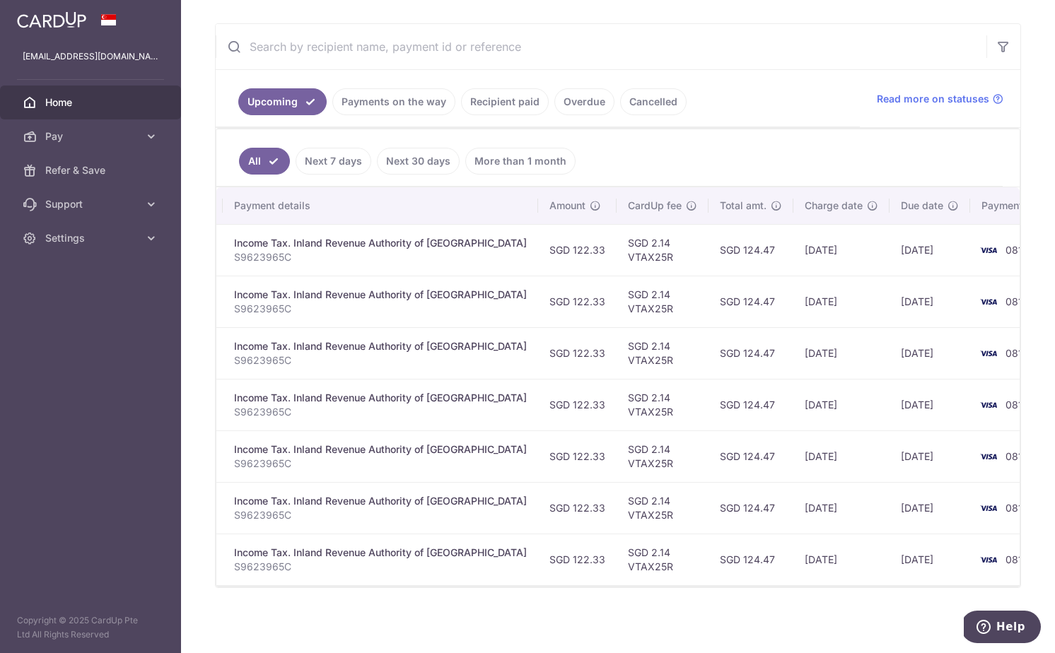
scroll to position [251, 0]
click at [750, 610] on div "× Pause Schedule Pause all future payments in this series Pause just this one p…" at bounding box center [618, 326] width 874 height 653
click at [315, 56] on input "text" at bounding box center [601, 45] width 770 height 45
click at [322, 30] on input "aia" at bounding box center [601, 45] width 770 height 45
click at [326, 37] on input "aia" at bounding box center [601, 45] width 770 height 45
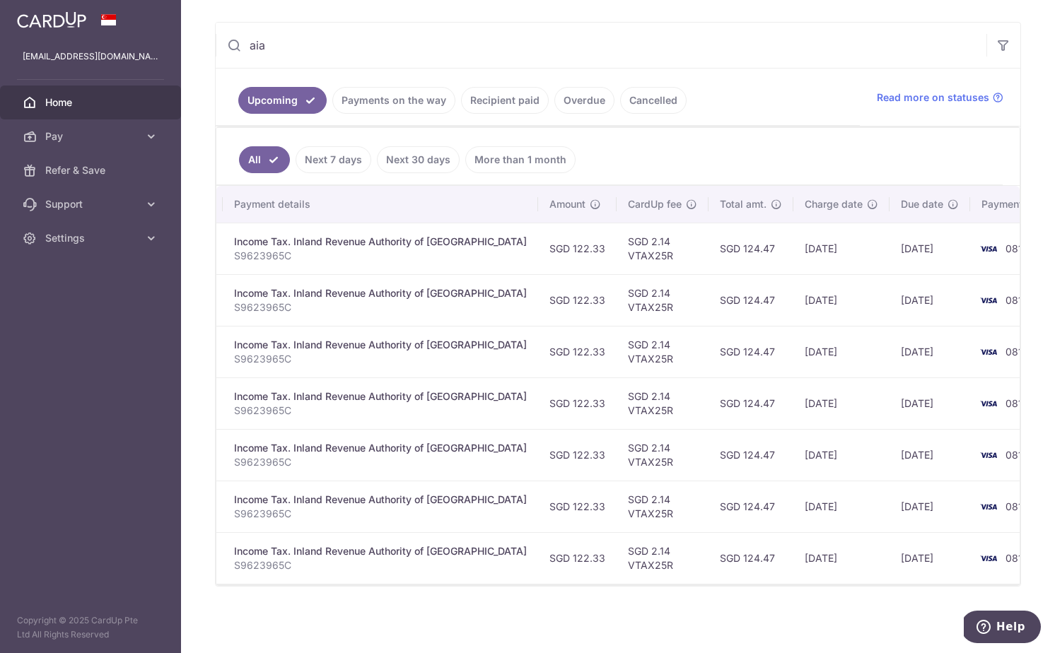
type input "aia"
click at [333, 45] on input "aia" at bounding box center [601, 45] width 770 height 45
click at [505, 99] on link "Recipient paid" at bounding box center [505, 100] width 88 height 27
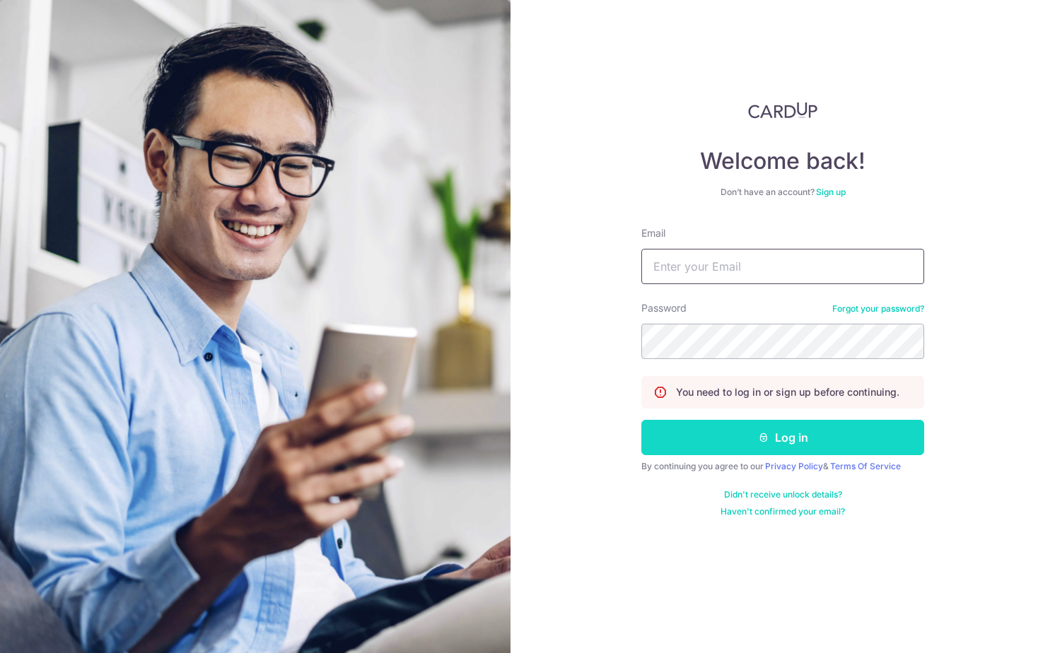
type input "[EMAIL_ADDRESS][DOMAIN_NAME]"
click at [717, 435] on button "Log in" at bounding box center [782, 437] width 283 height 35
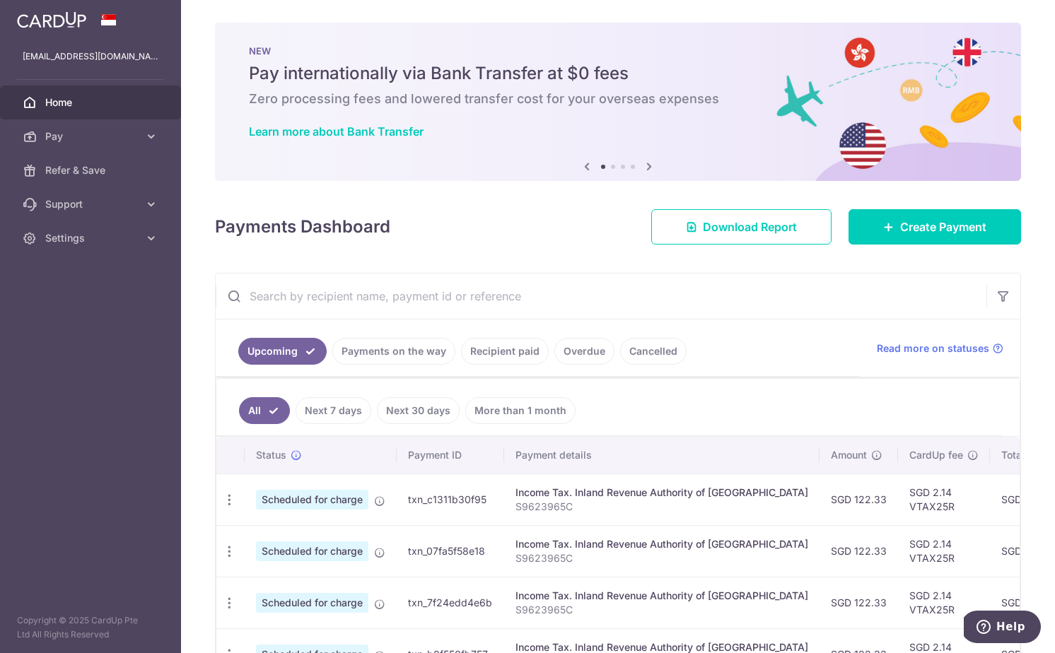
click at [365, 298] on input "text" at bounding box center [601, 296] width 770 height 45
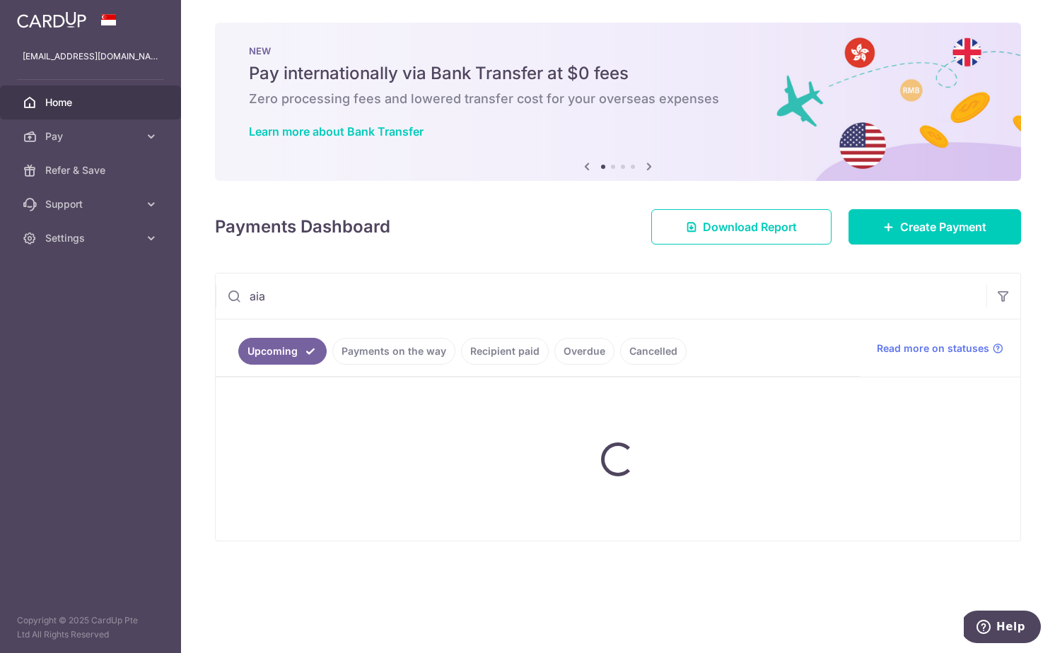
type input "aia"
click at [481, 348] on link "Recipient paid" at bounding box center [505, 351] width 88 height 27
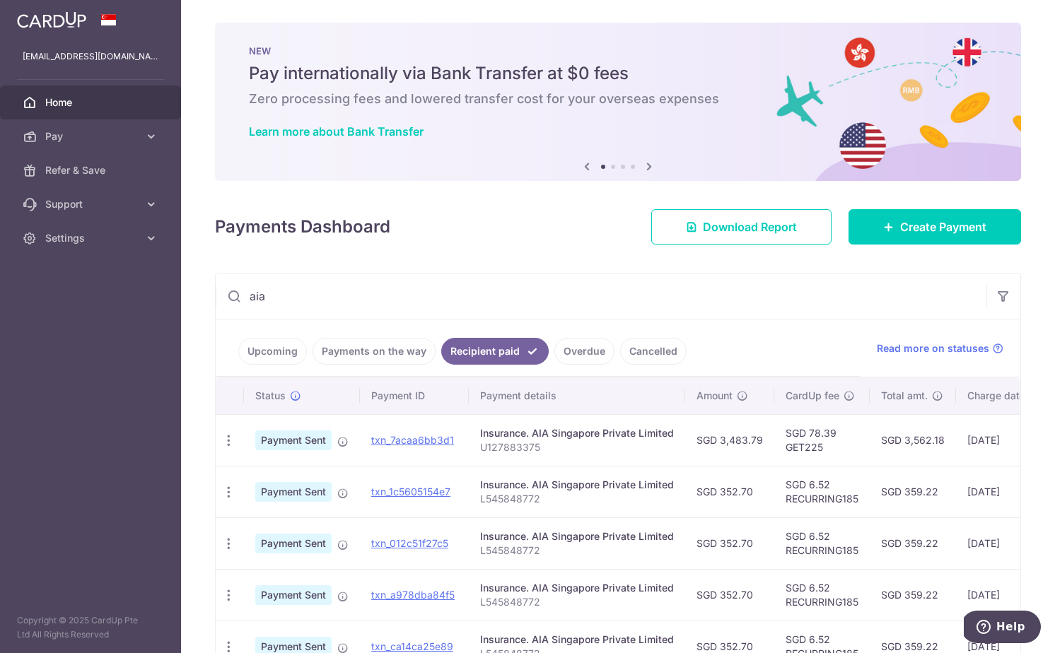
scroll to position [242, 0]
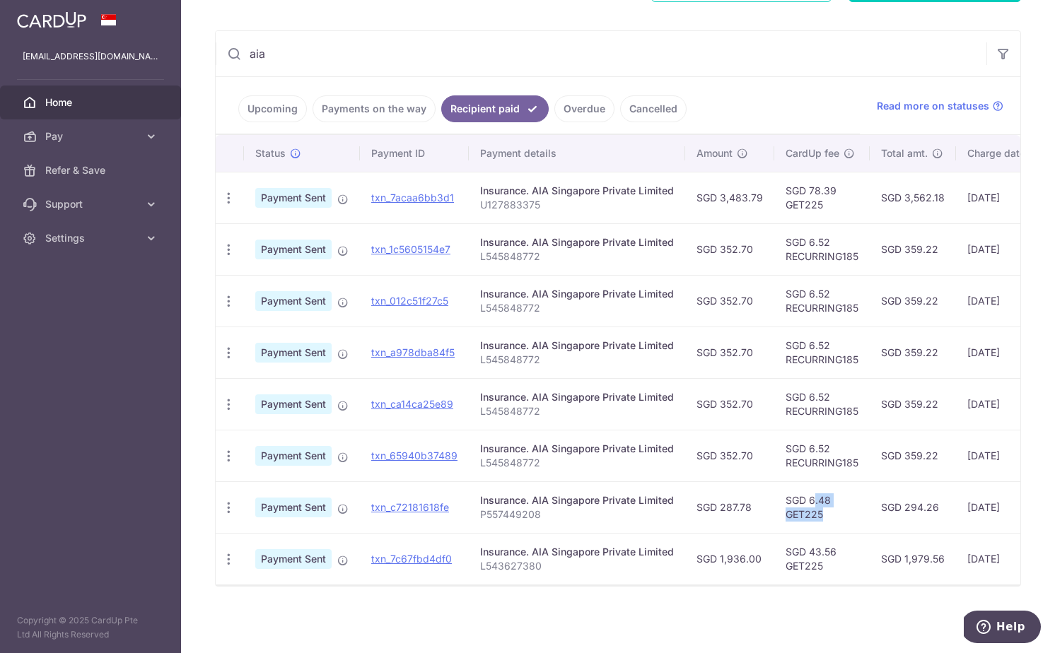
drag, startPoint x: 783, startPoint y: 502, endPoint x: 826, endPoint y: 516, distance: 44.7
click at [826, 516] on td "SGD 6.48 GET225" at bounding box center [821, 507] width 95 height 52
click at [820, 515] on td "SGD 6.48 GET225" at bounding box center [821, 507] width 95 height 52
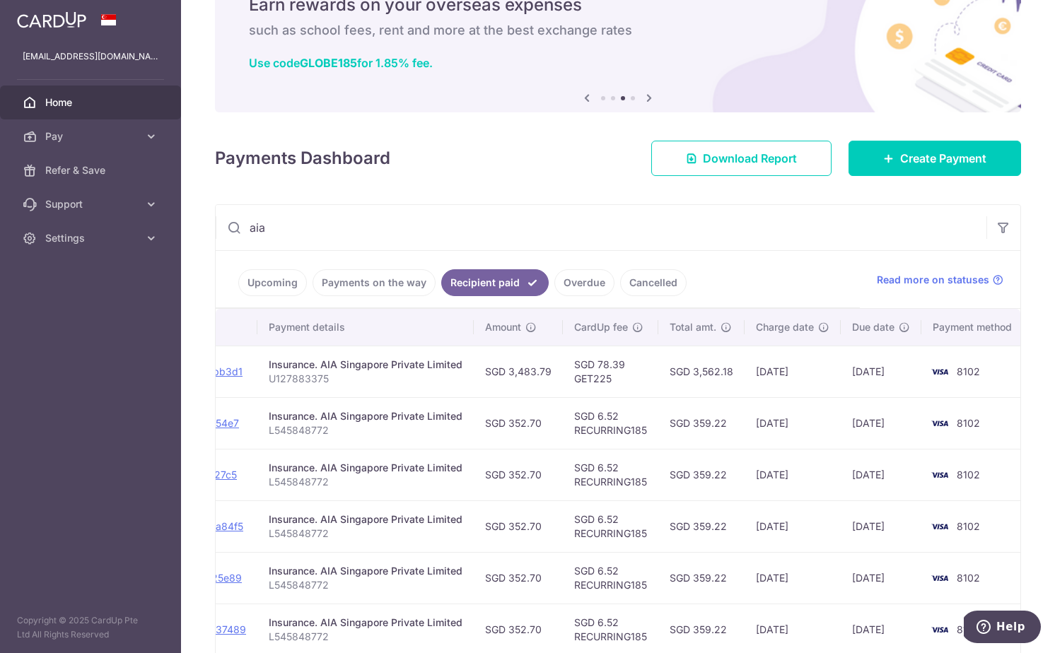
scroll to position [0, 0]
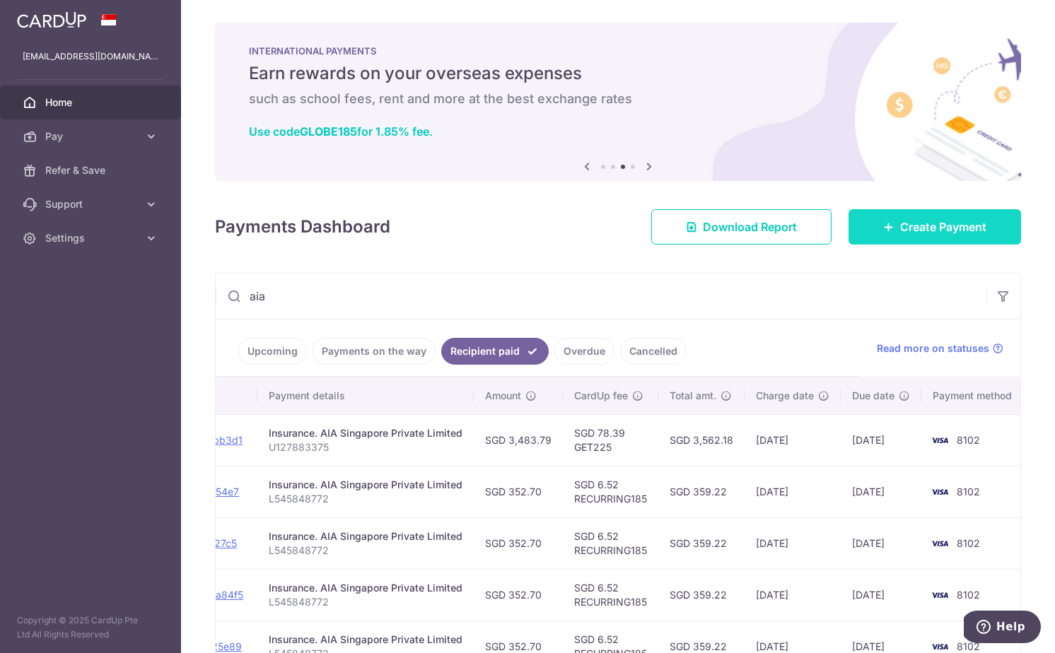
click at [927, 236] on link "Create Payment" at bounding box center [934, 226] width 172 height 35
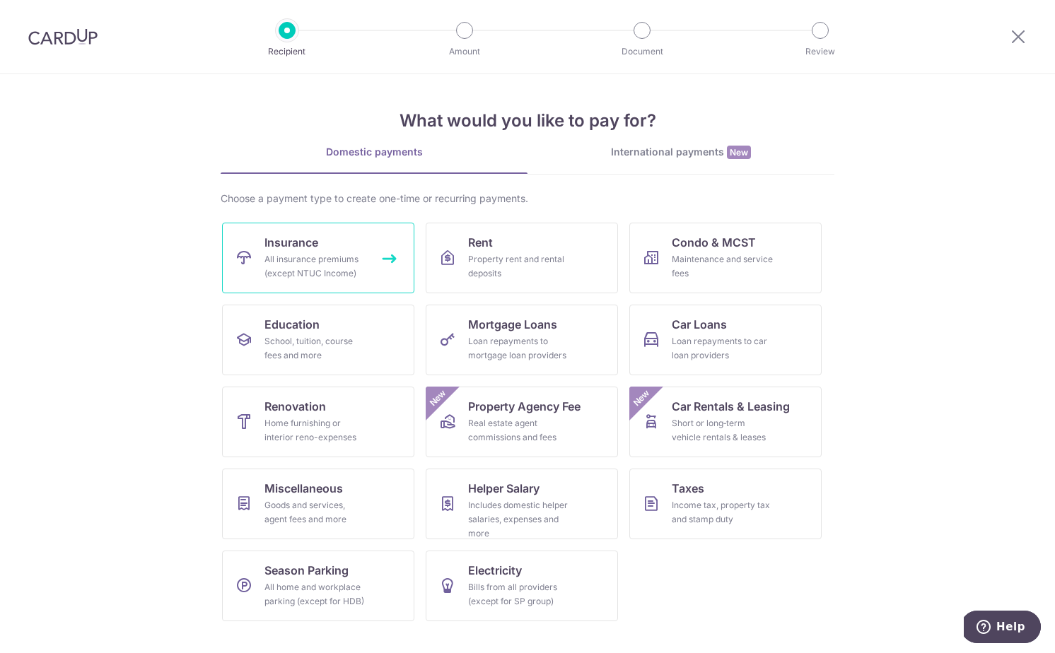
click at [338, 259] on div "All insurance premiums (except NTUC Income)" at bounding box center [315, 266] width 102 height 28
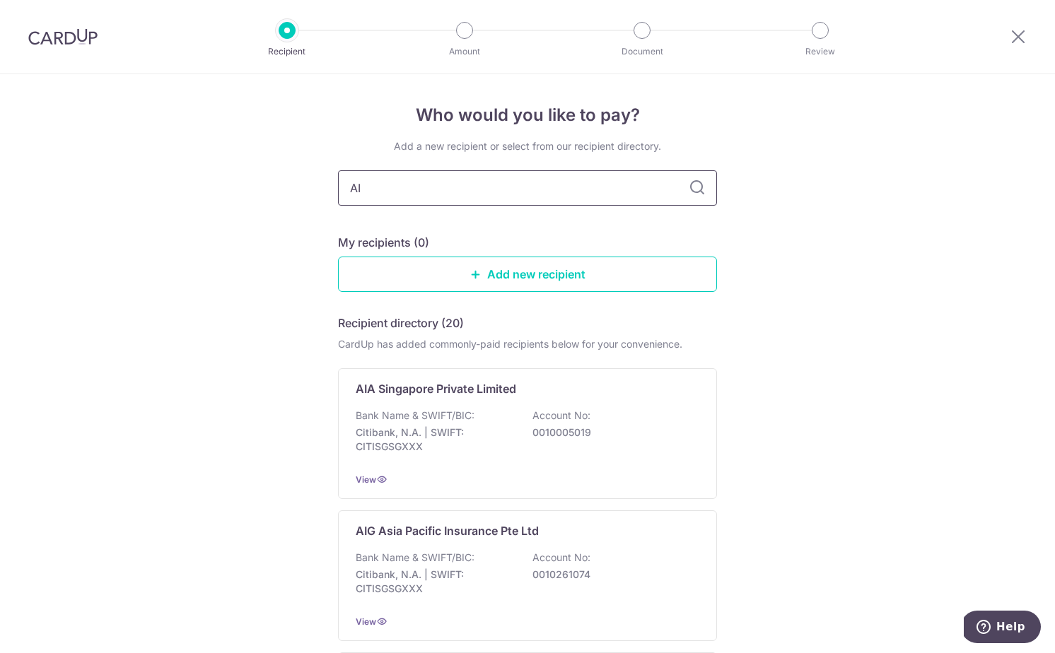
type input "AIA"
click at [561, 194] on input "AIA" at bounding box center [527, 187] width 379 height 35
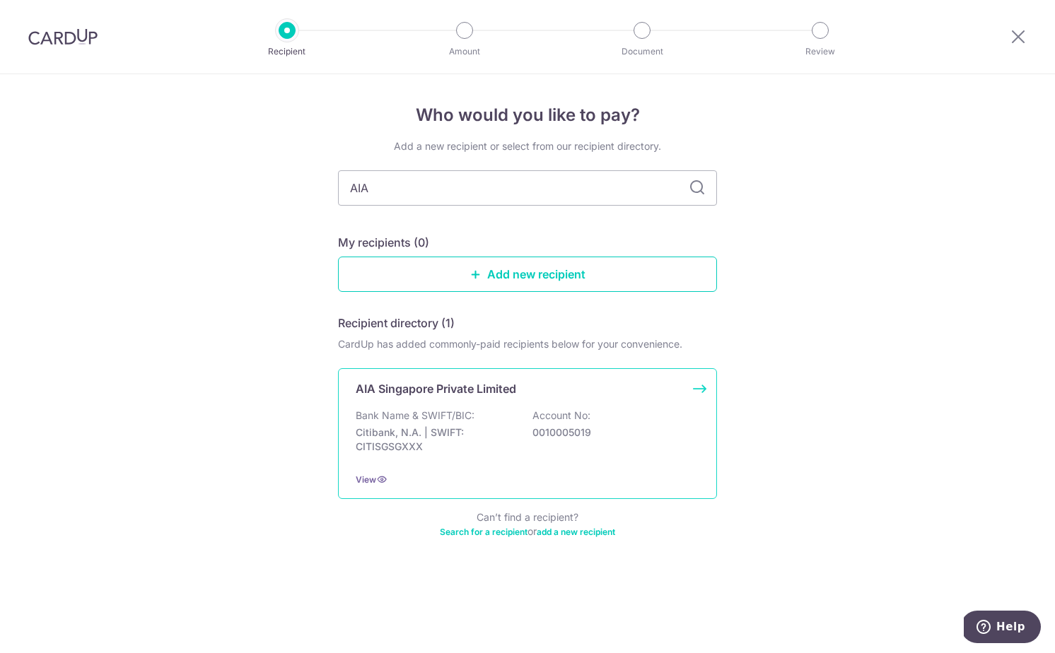
click at [446, 424] on div "Bank Name & SWIFT/BIC: Citibank, N.A. | SWIFT: CITISGSGXXX Account No: 00100050…" at bounding box center [528, 435] width 344 height 52
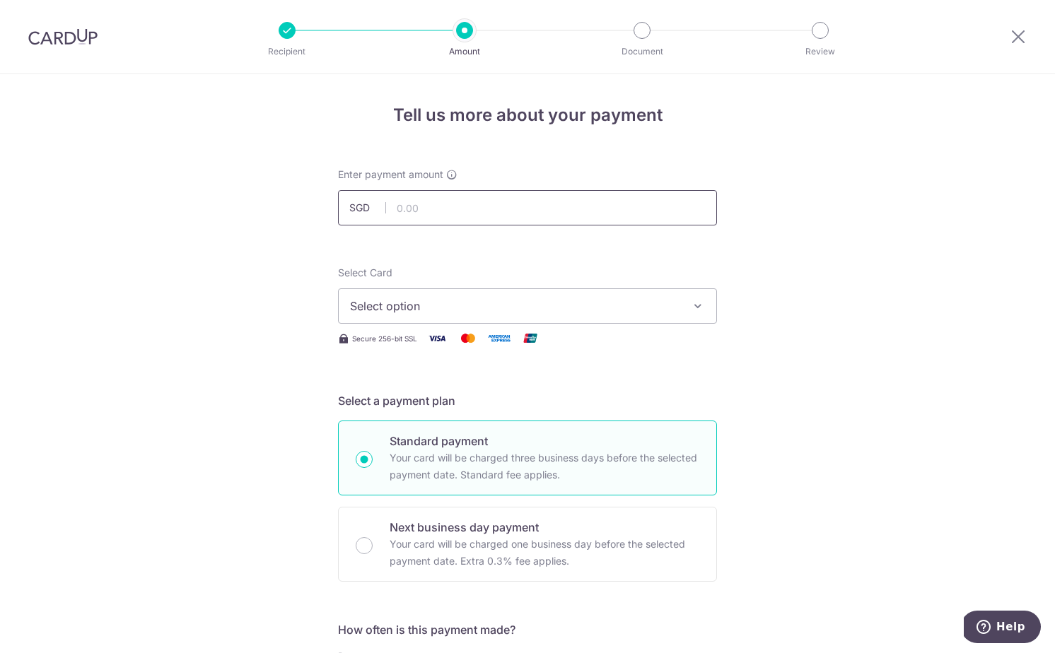
click at [419, 213] on input "text" at bounding box center [527, 207] width 379 height 35
type input "1,936.00"
click at [447, 301] on span "Select option" at bounding box center [514, 306] width 329 height 17
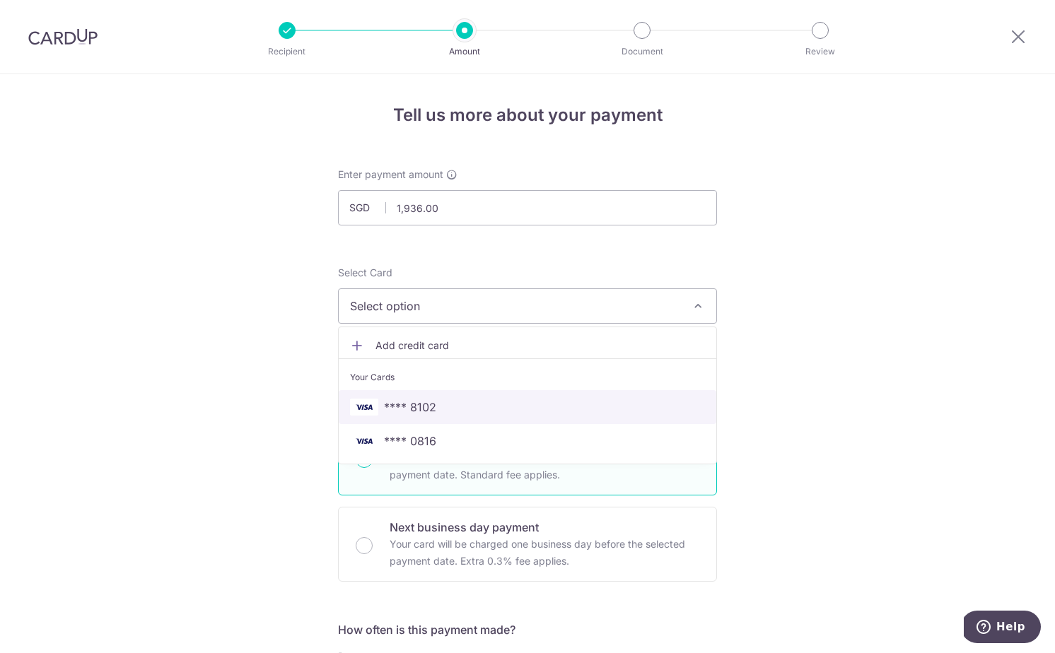
click at [415, 409] on span "**** 8102" at bounding box center [410, 407] width 52 height 17
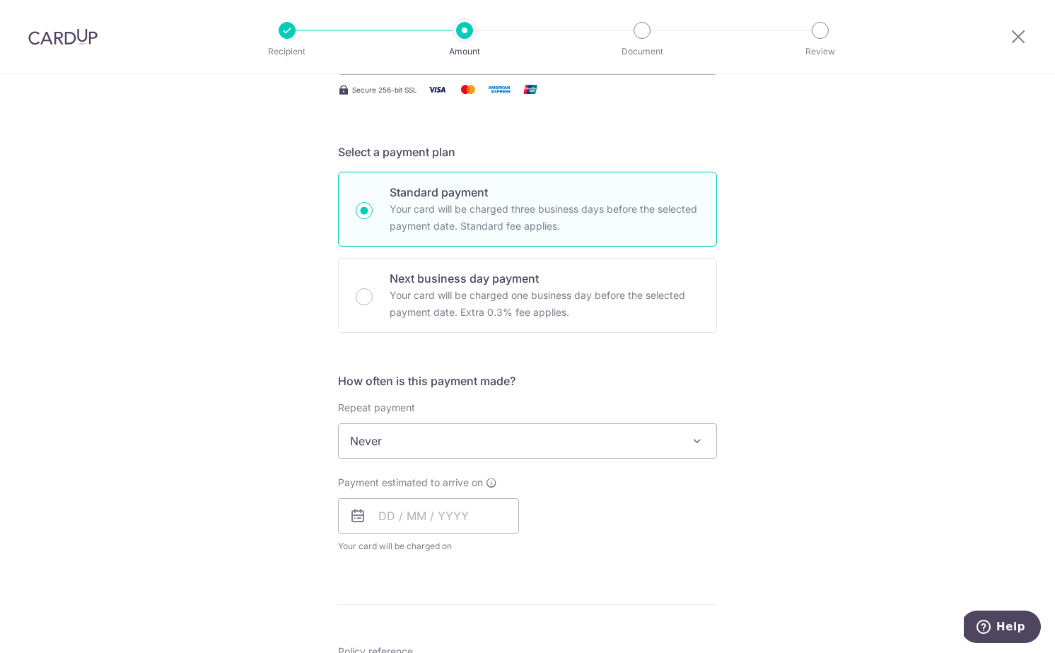
scroll to position [257, 0]
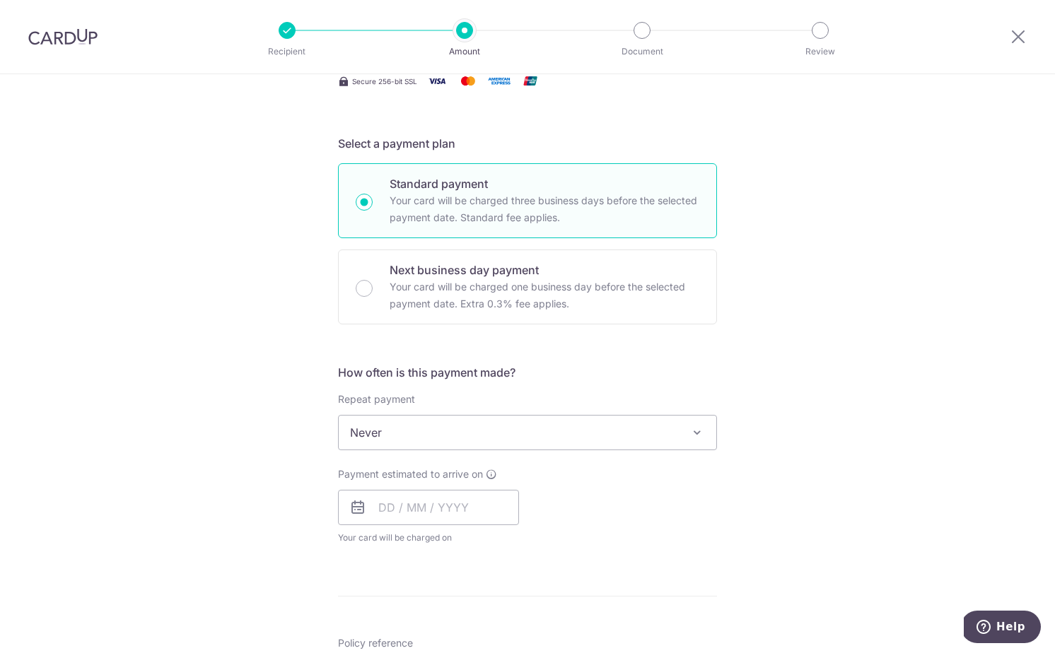
click at [438, 430] on span "Never" at bounding box center [527, 433] width 377 height 34
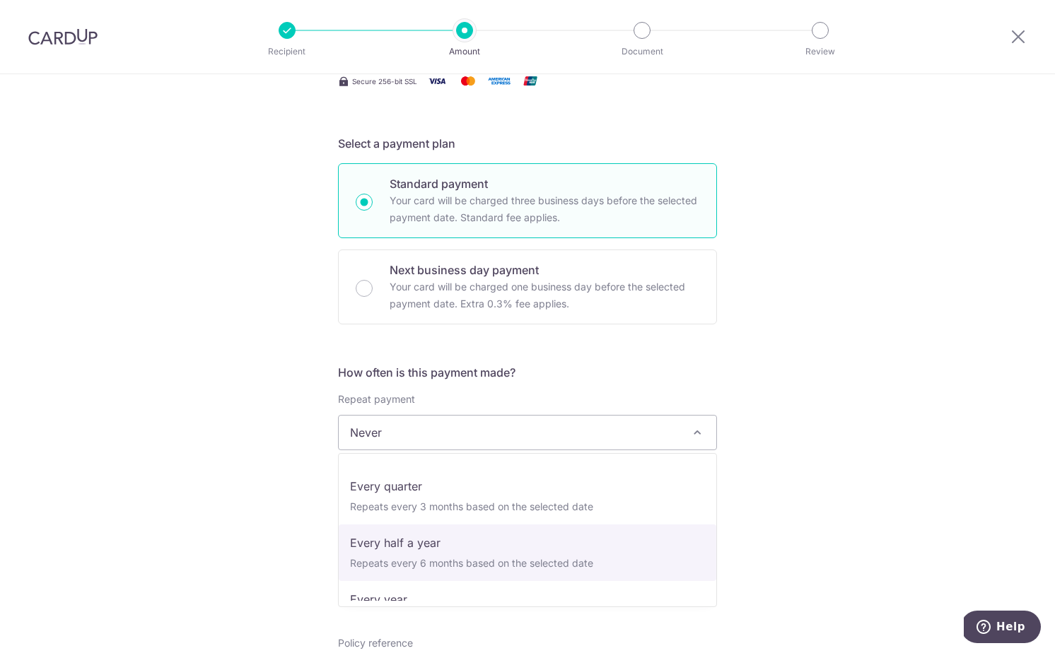
scroll to position [198, 0]
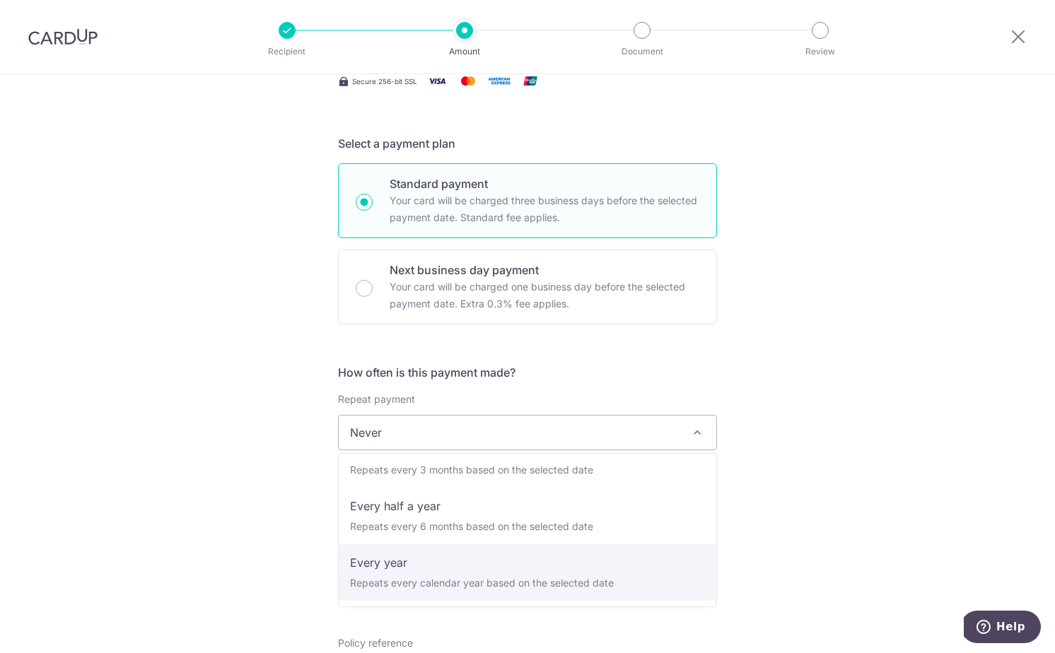
select select "6"
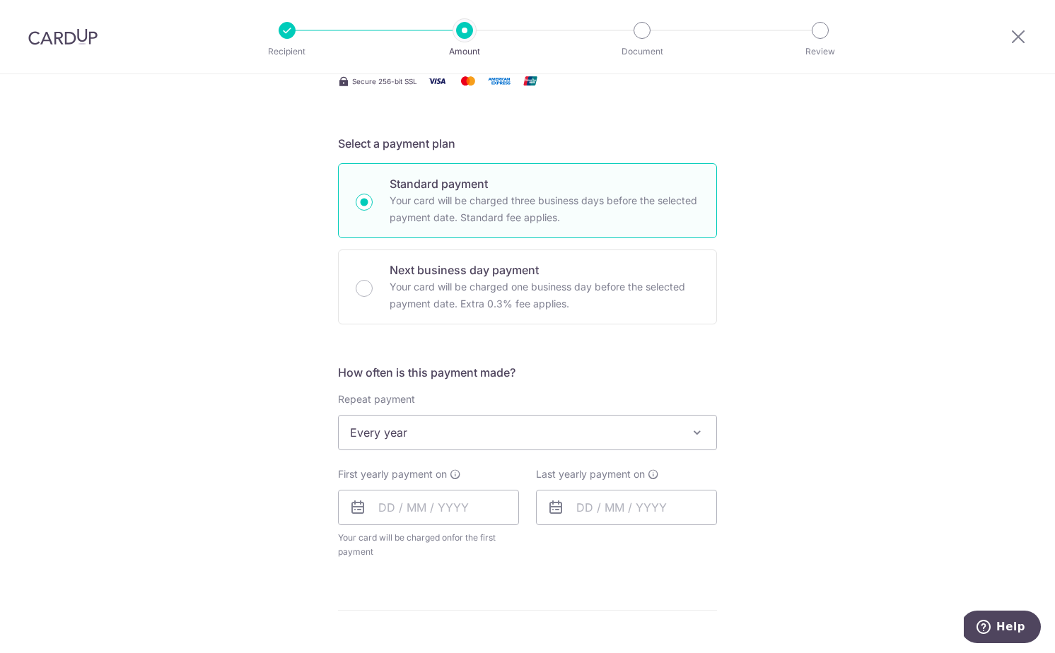
click at [286, 488] on div "Tell us more about your payment Enter payment amount SGD 1,936.00 1936.00 Selec…" at bounding box center [527, 463] width 1055 height 1293
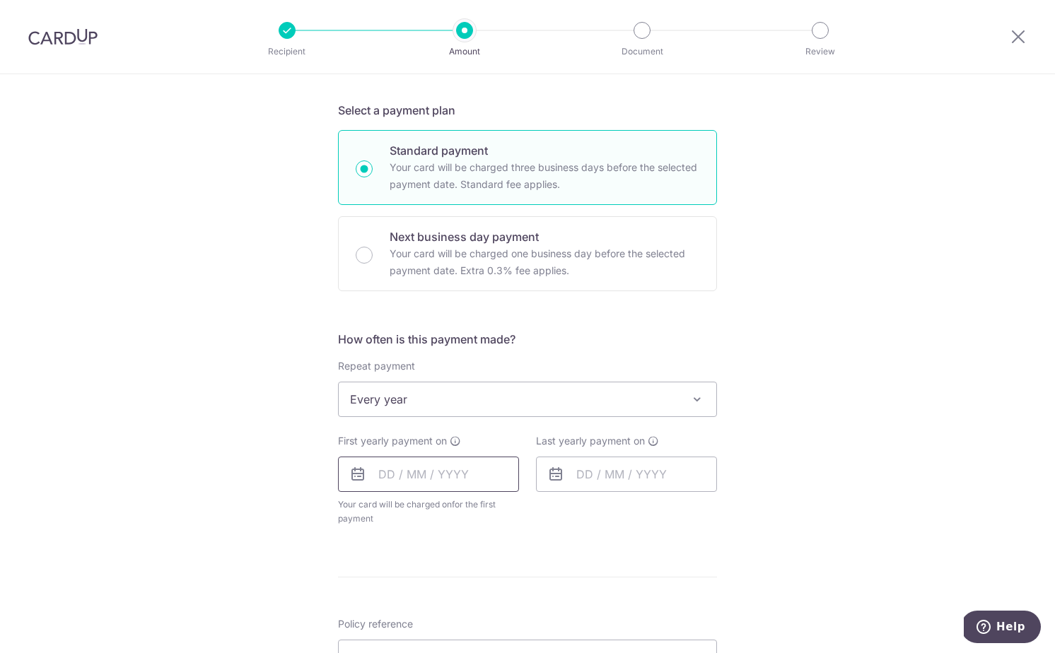
click at [420, 475] on input "text" at bounding box center [428, 474] width 181 height 35
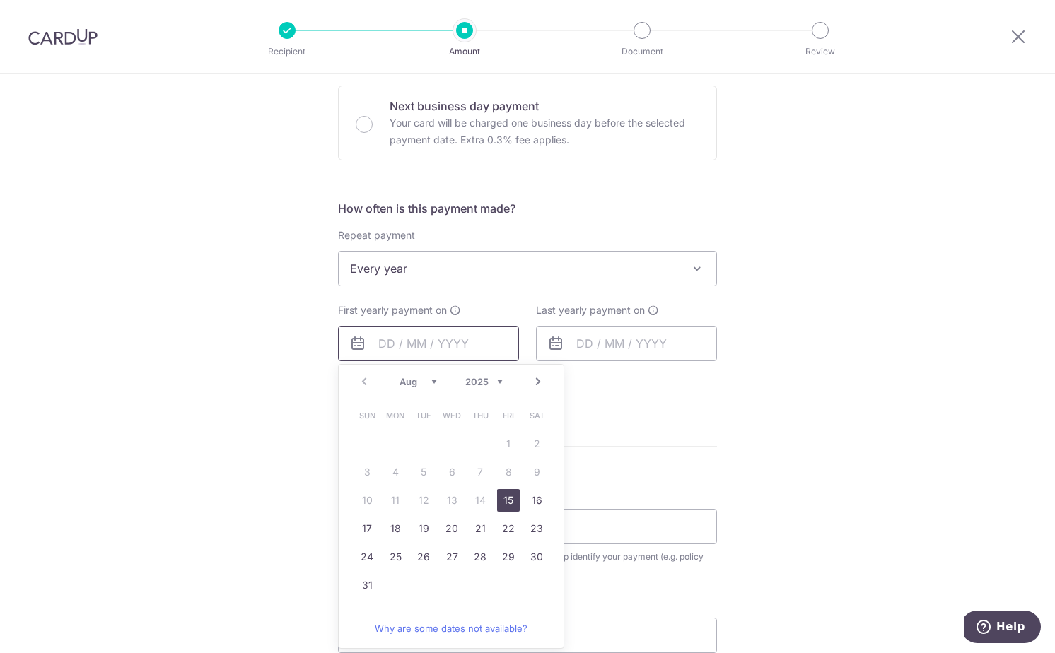
scroll to position [422, 0]
click at [537, 384] on link "Next" at bounding box center [537, 381] width 17 height 17
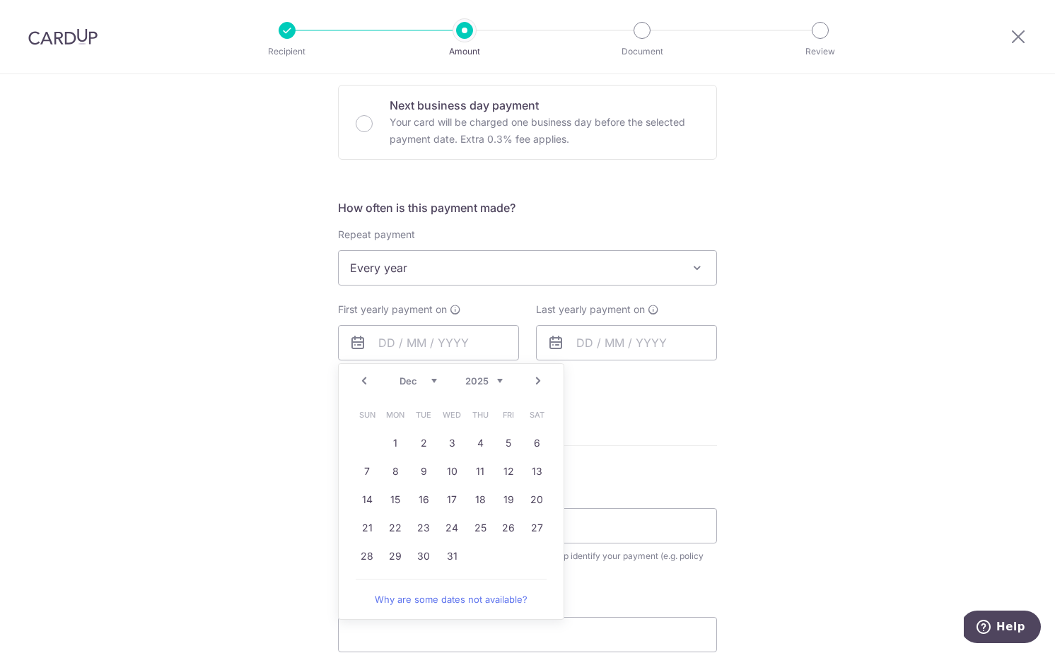
click at [537, 384] on link "Next" at bounding box center [537, 381] width 17 height 17
click at [539, 386] on link "Next" at bounding box center [537, 381] width 17 height 17
click at [539, 378] on link "Next" at bounding box center [537, 381] width 17 height 17
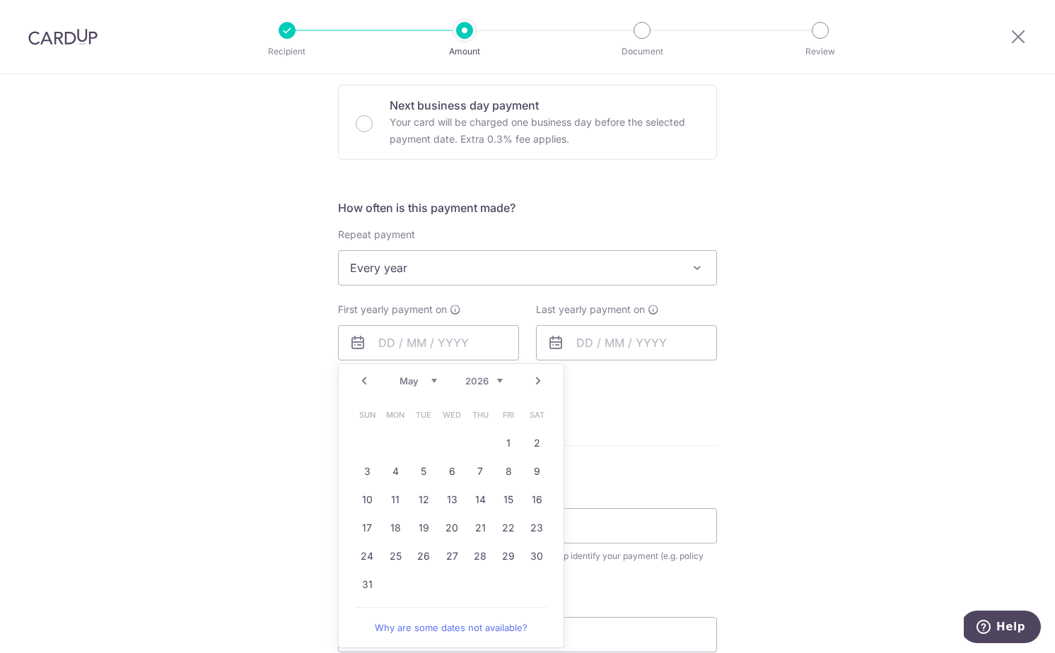
click at [539, 378] on link "Next" at bounding box center [537, 381] width 17 height 17
click at [454, 477] on link "8" at bounding box center [451, 471] width 23 height 23
type input "08/07/2026"
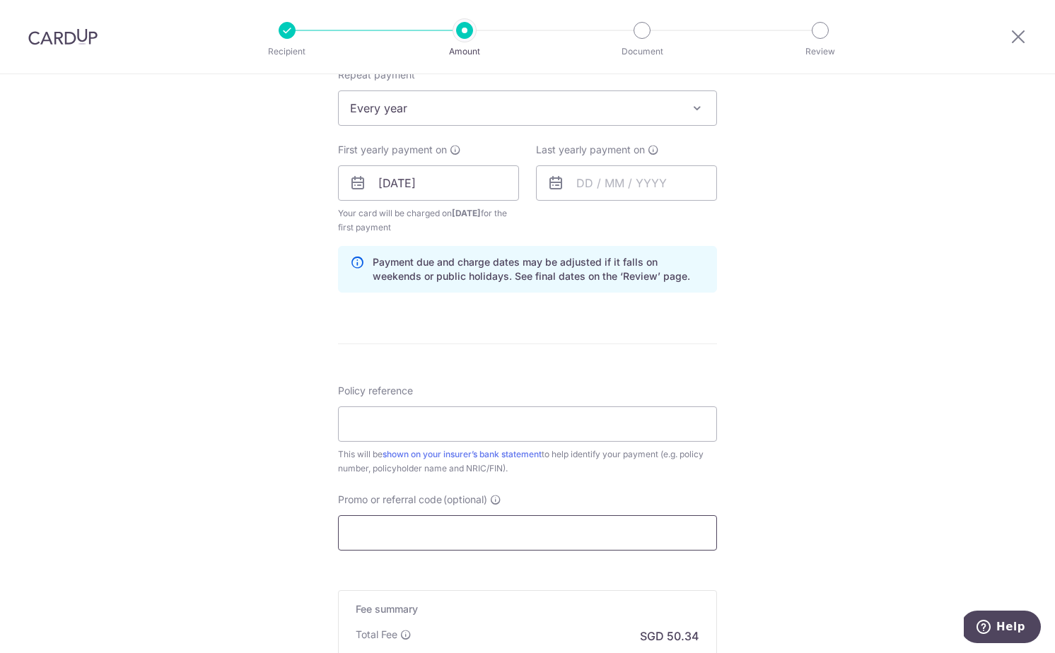
scroll to position [772, 0]
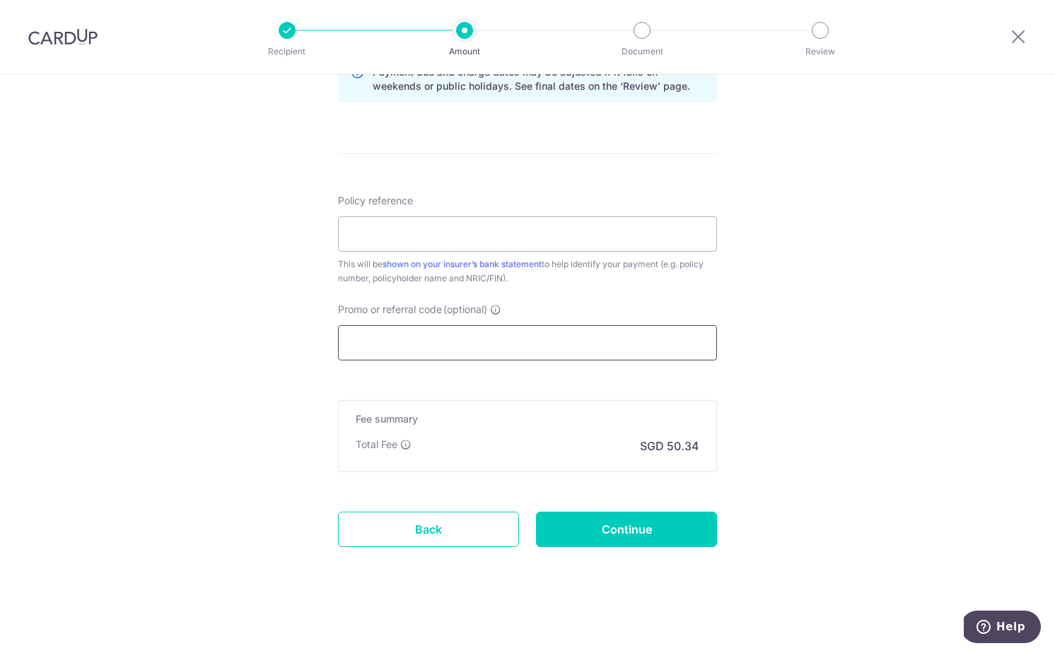
click at [442, 351] on input "Promo or referral code (optional)" at bounding box center [527, 342] width 379 height 35
paste input "REC185"
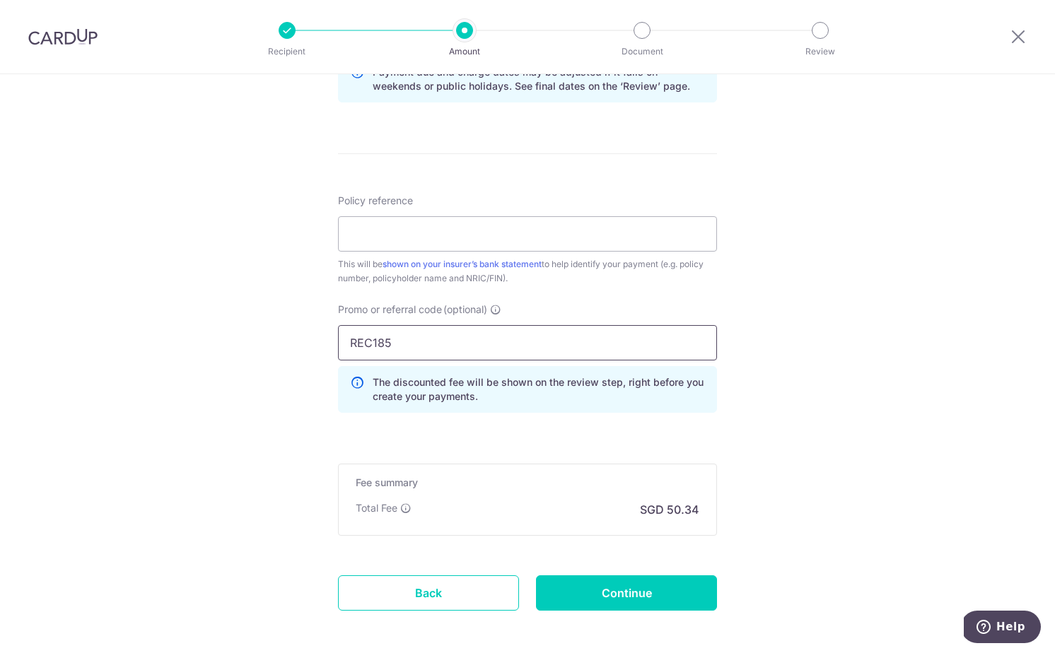
type input "REC185"
click at [232, 429] on div "Tell us more about your payment Enter payment amount SGD 1,936.00 1936.00 Selec…" at bounding box center [527, 9] width 1055 height 1414
click at [383, 232] on input "Policy reference" at bounding box center [527, 233] width 379 height 35
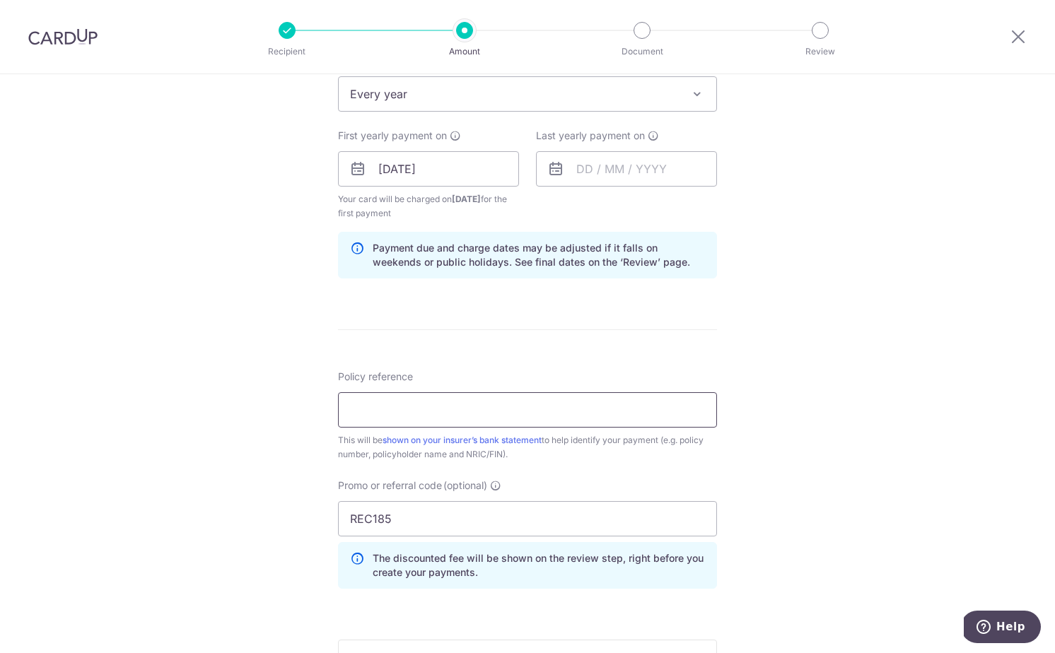
scroll to position [532, 0]
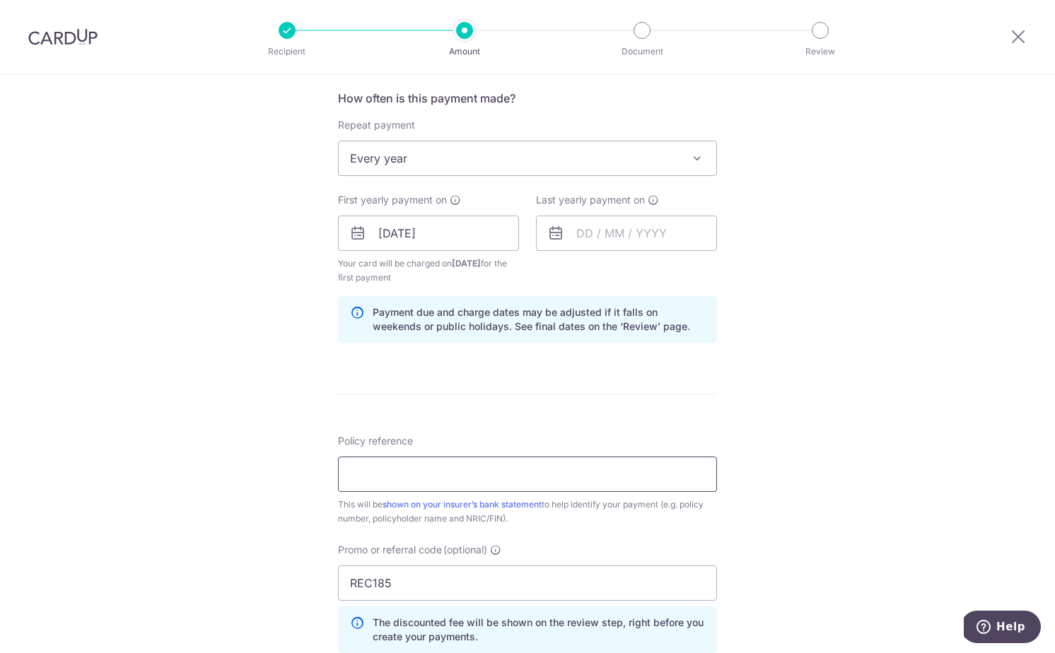
paste input "L543627380"
type input "L543627380"
click at [298, 455] on div "Tell us more about your payment Enter payment amount SGD 1,936.00 1936.00 Selec…" at bounding box center [527, 250] width 1055 height 1414
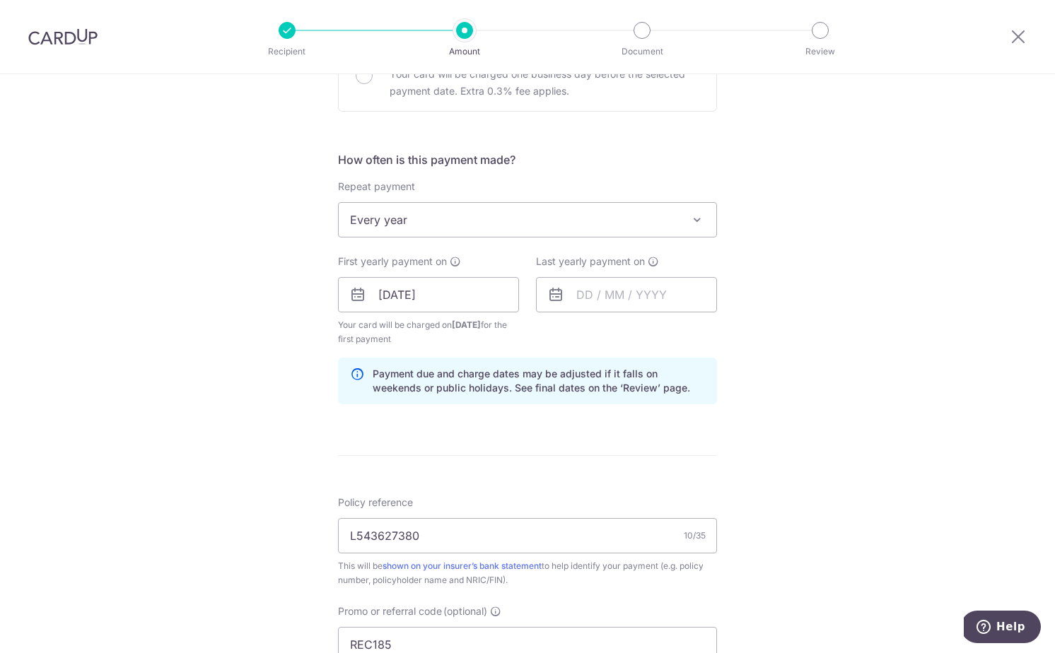
scroll to position [409, 0]
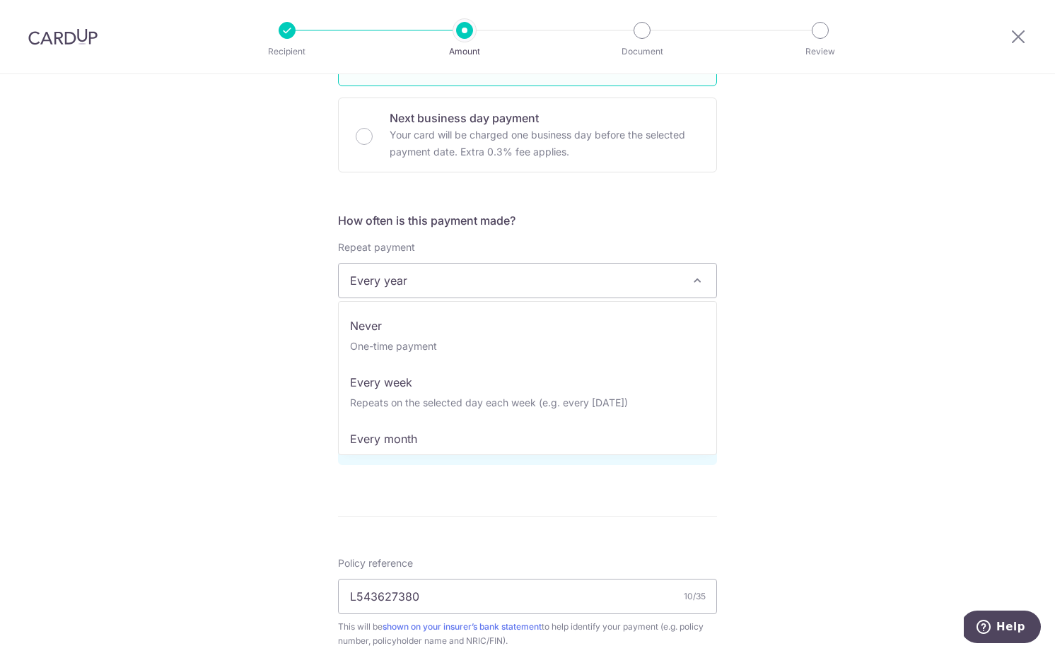
click at [444, 275] on span "Every year" at bounding box center [527, 281] width 377 height 34
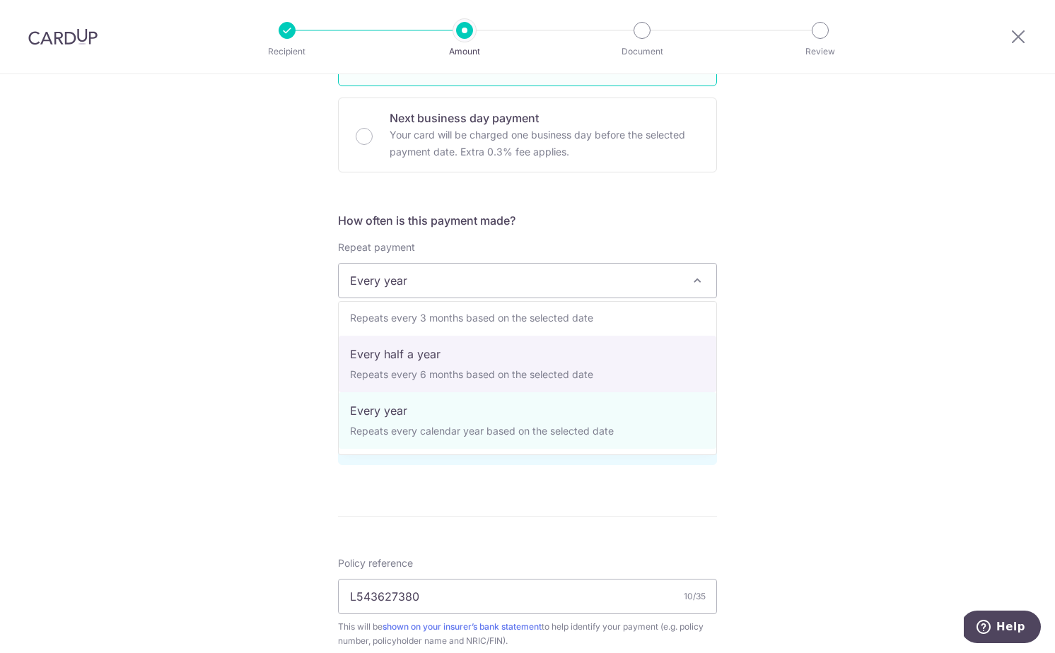
click at [244, 385] on div "Tell us more about your payment Enter payment amount SGD 1,936.00 1936.00 Selec…" at bounding box center [527, 372] width 1055 height 1414
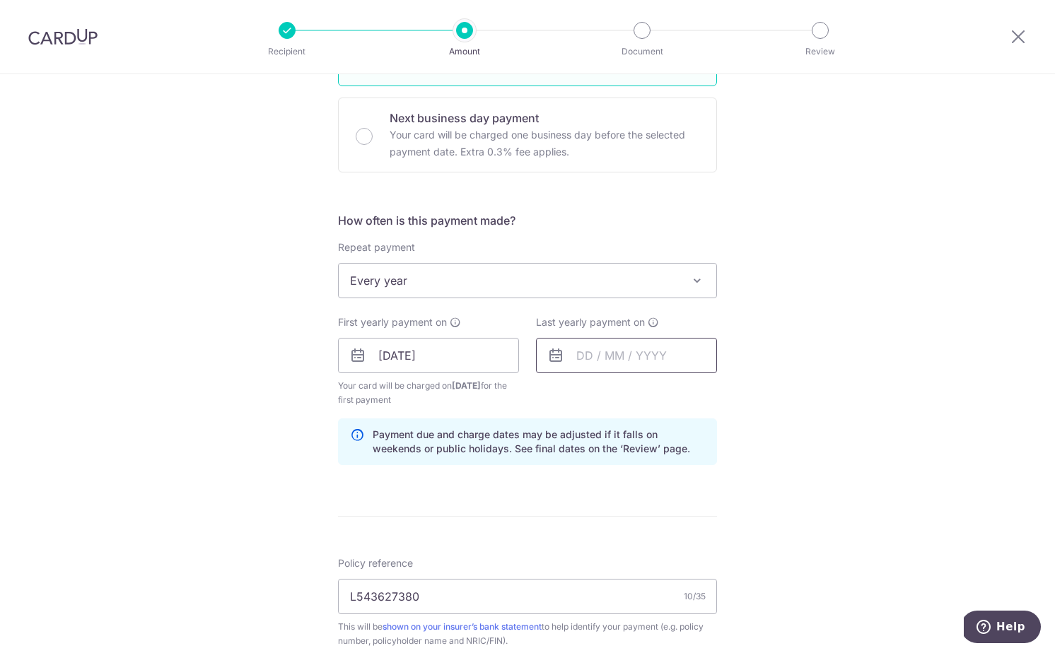
click at [616, 355] on input "text" at bounding box center [626, 355] width 181 height 35
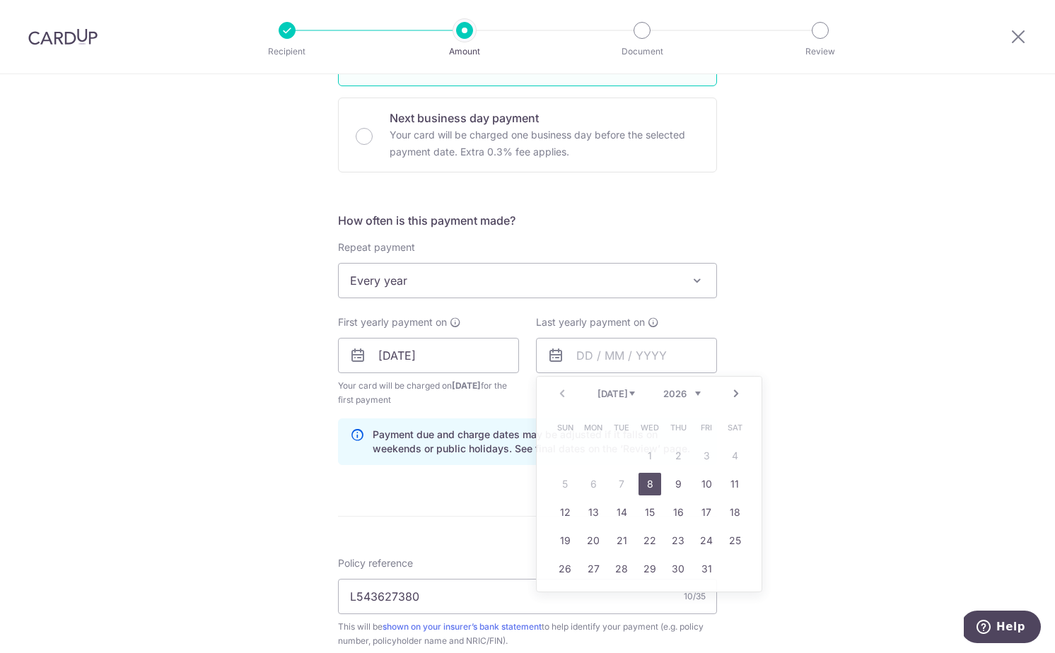
click at [224, 418] on div "Tell us more about your payment Enter payment amount SGD 1,936.00 1936.00 Selec…" at bounding box center [527, 372] width 1055 height 1414
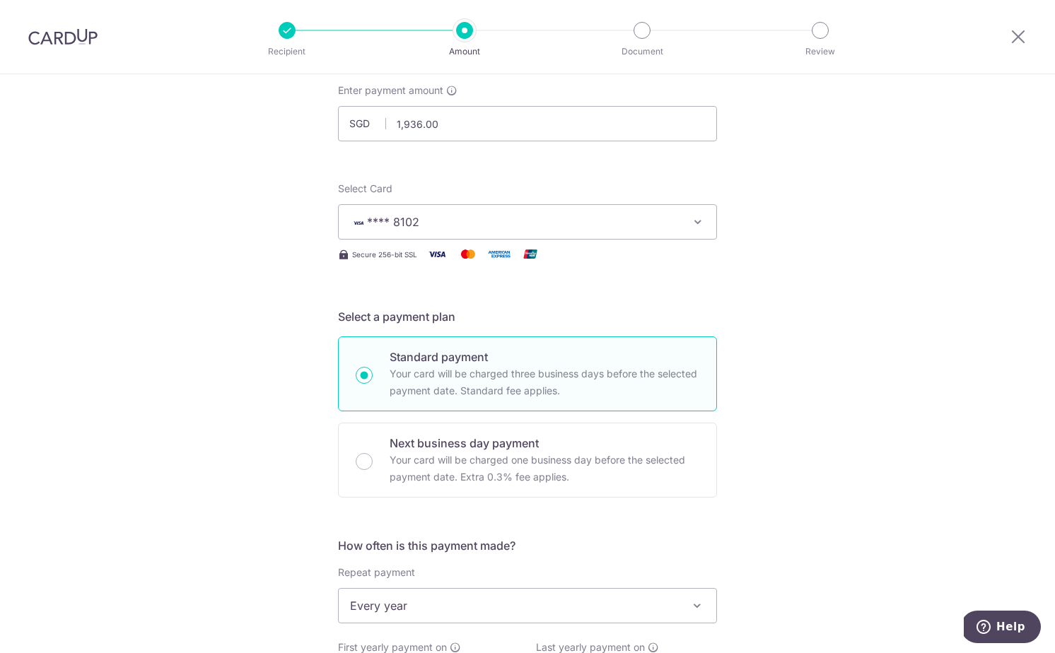
scroll to position [74, 0]
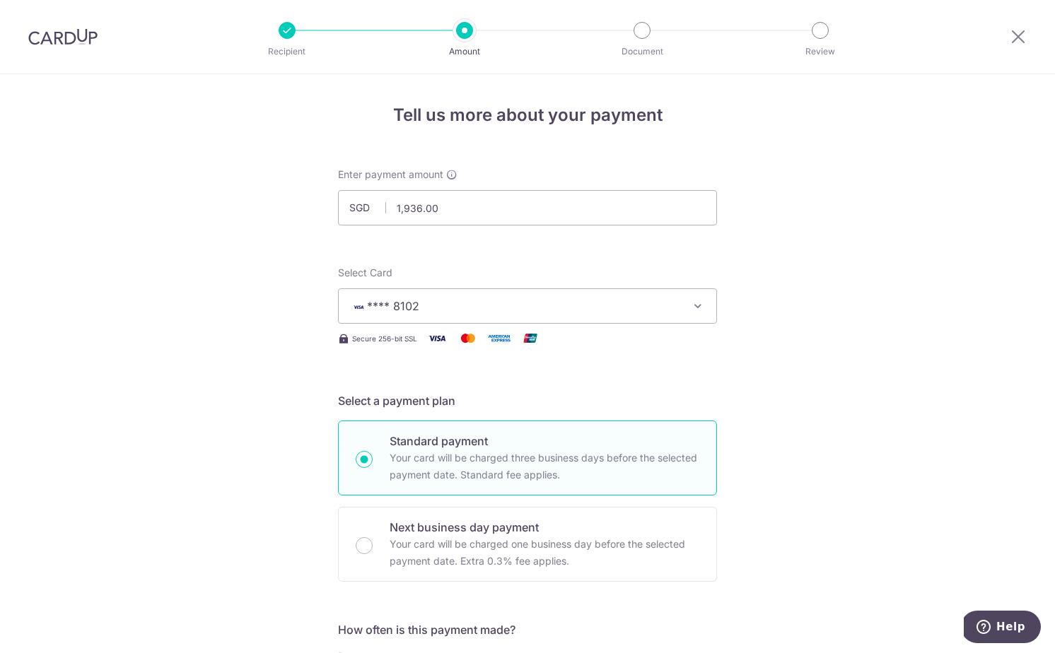
scroll to position [1, 0]
click at [401, 310] on span "**** 8102" at bounding box center [393, 305] width 52 height 14
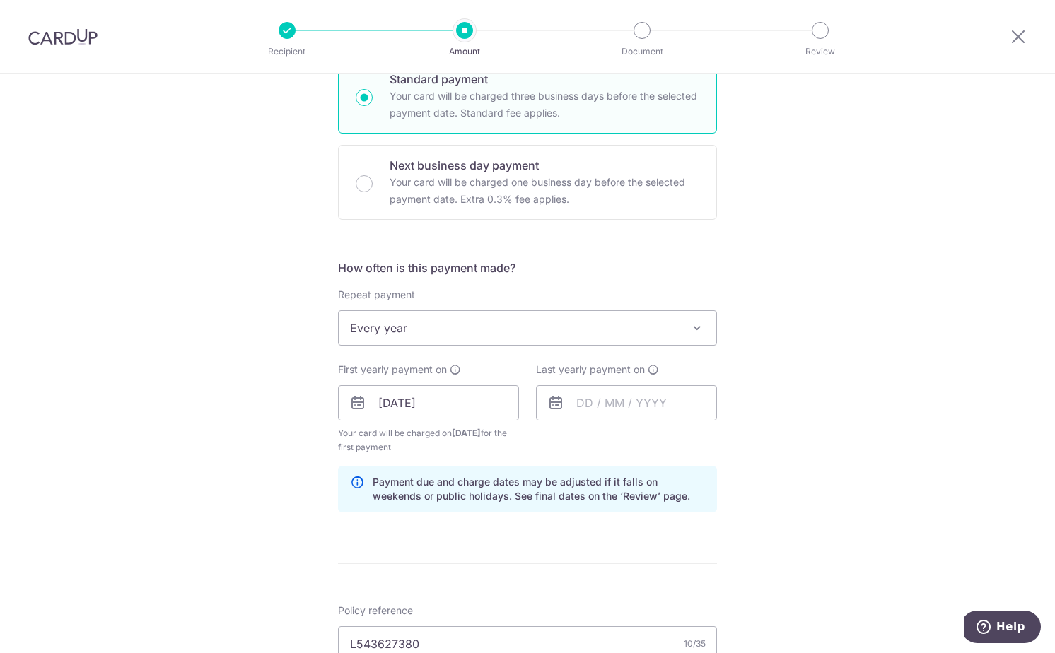
scroll to position [372, 0]
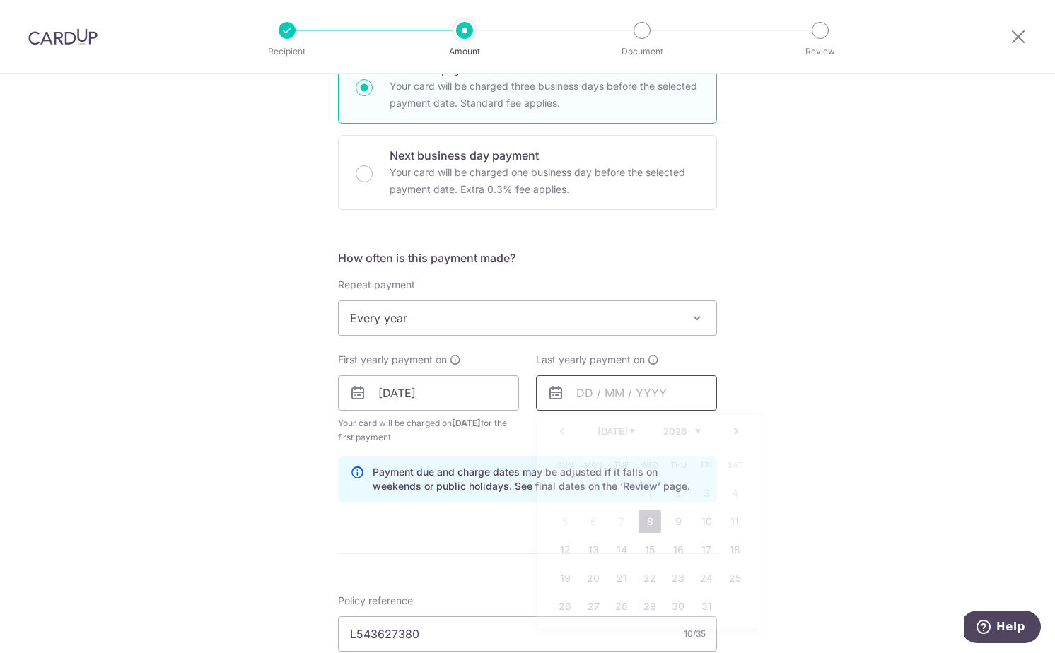
click at [640, 389] on input "text" at bounding box center [626, 392] width 181 height 35
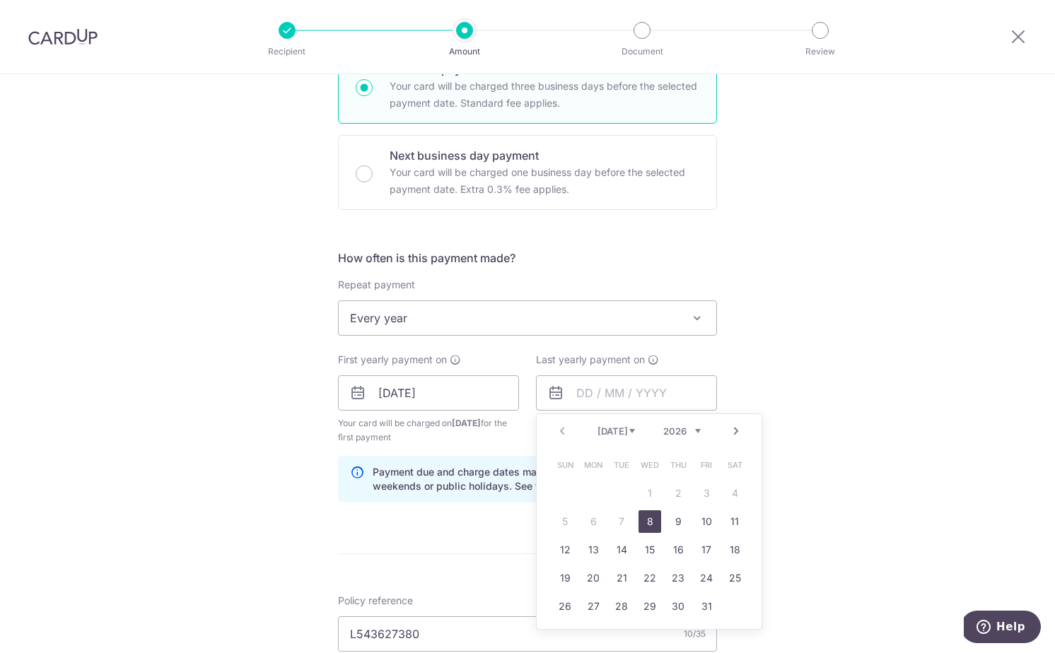
click at [683, 432] on select "2026 2027 2028 2029 2030 2031 2032 2033 2034 2035" at bounding box center [681, 431] width 37 height 11
click at [558, 523] on link "8" at bounding box center [564, 521] width 23 height 23
type input "08/07/2035"
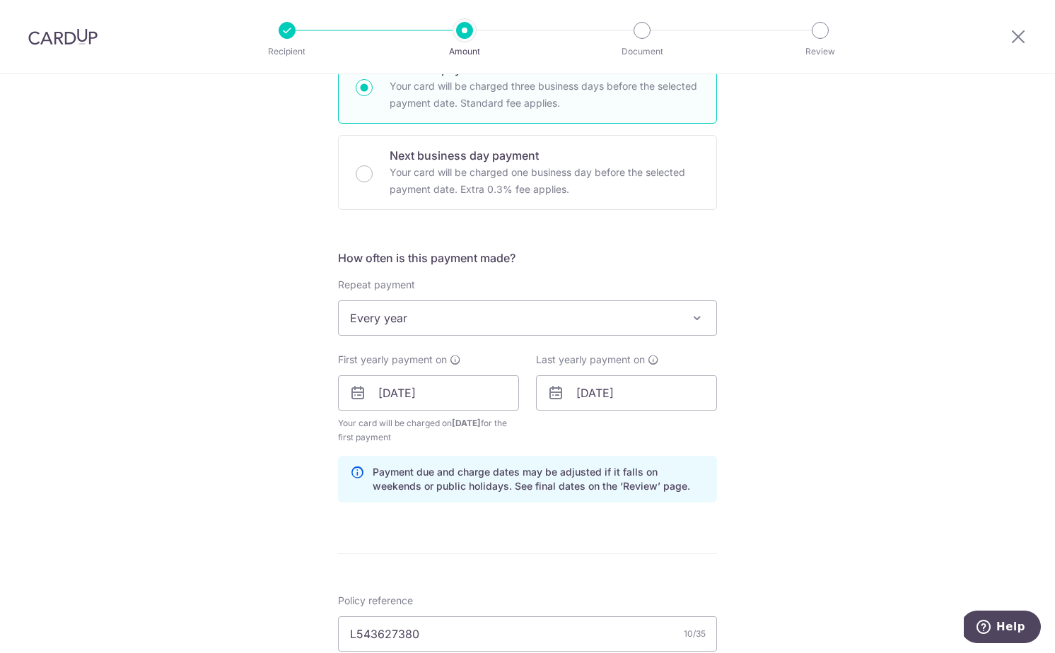
click at [856, 368] on div "Tell us more about your payment Enter payment amount SGD 1,936.00 1936.00 Selec…" at bounding box center [527, 409] width 1055 height 1414
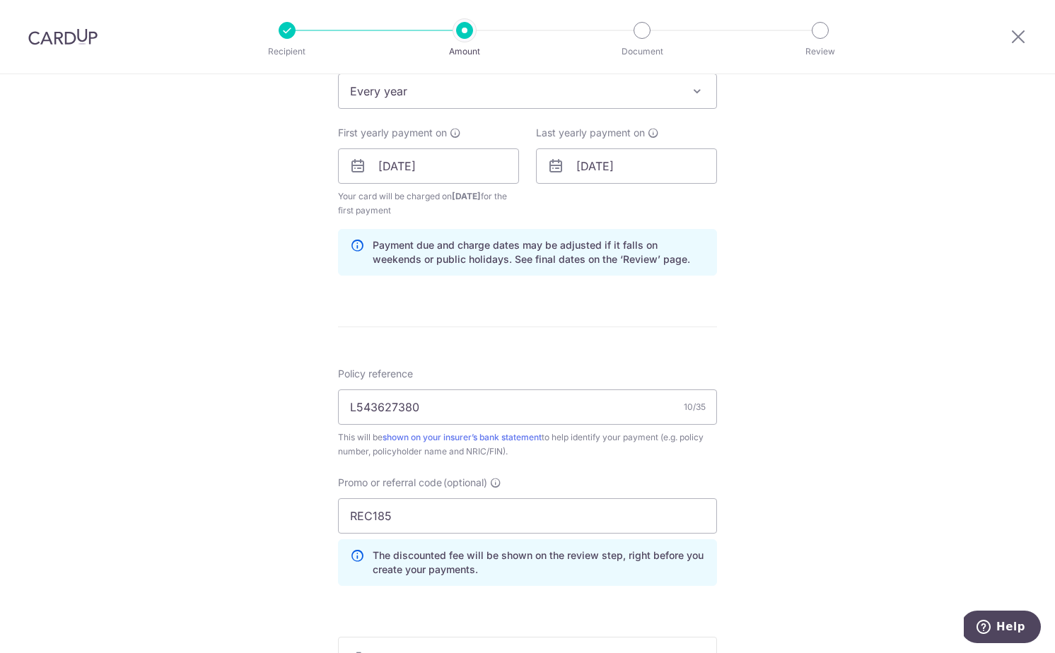
scroll to position [619, 0]
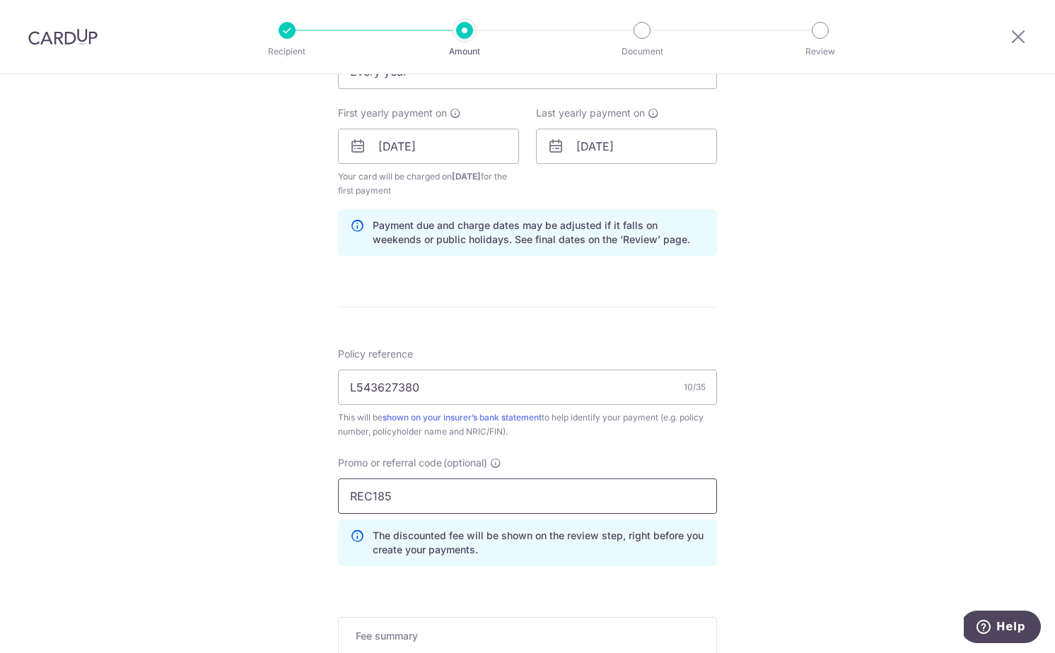
click at [395, 479] on input "REC185" at bounding box center [527, 496] width 379 height 35
click at [395, 510] on input "REC185" at bounding box center [527, 496] width 379 height 35
click at [395, 502] on input "REC185" at bounding box center [527, 496] width 379 height 35
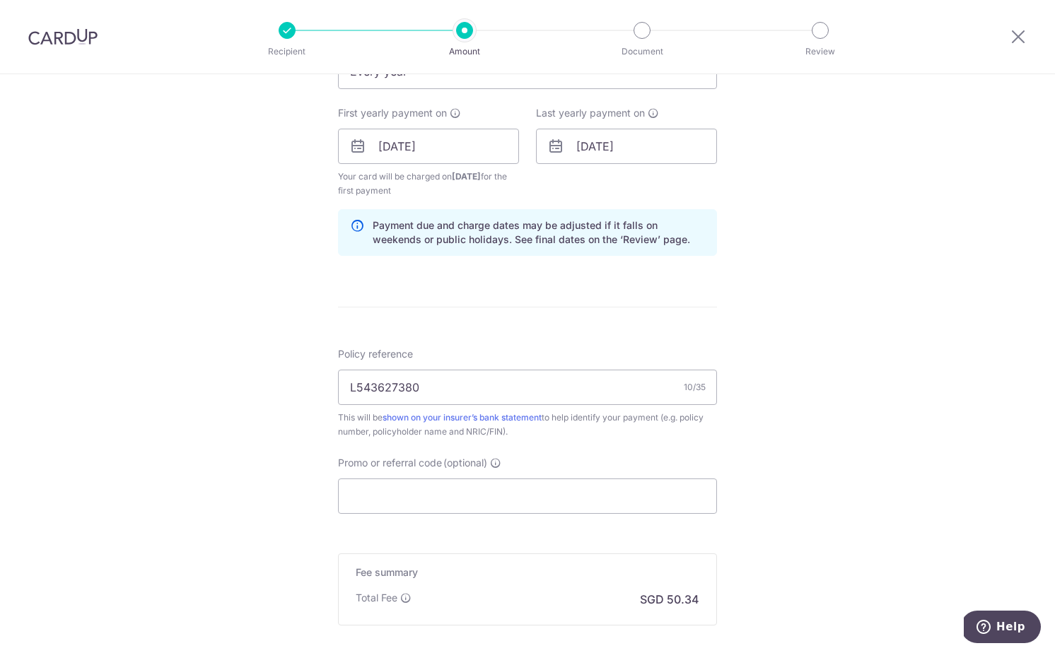
click at [296, 479] on div "Tell us more about your payment Enter payment amount SGD 1,936.00 1936.00 Selec…" at bounding box center [527, 131] width 1055 height 1351
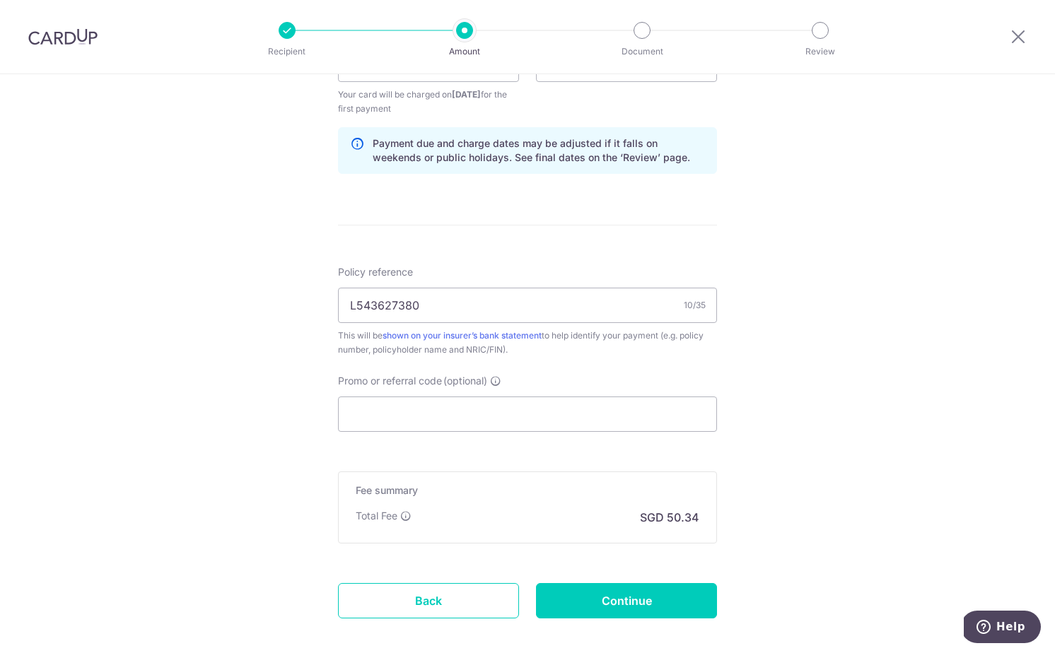
scroll to position [702, 0]
click at [380, 419] on input "Promo or referral code (optional)" at bounding box center [527, 412] width 379 height 35
paste input "REC185"
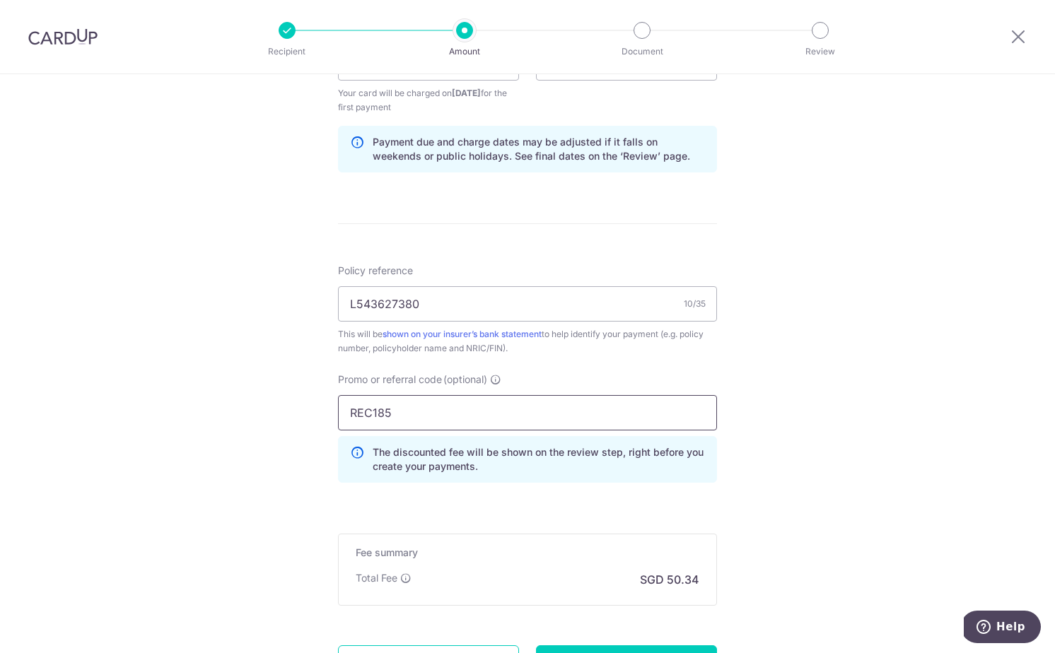
type input "REC185"
click at [258, 494] on div "Tell us more about your payment Enter payment amount SGD 1,936.00 1936.00 Selec…" at bounding box center [527, 79] width 1055 height 1414
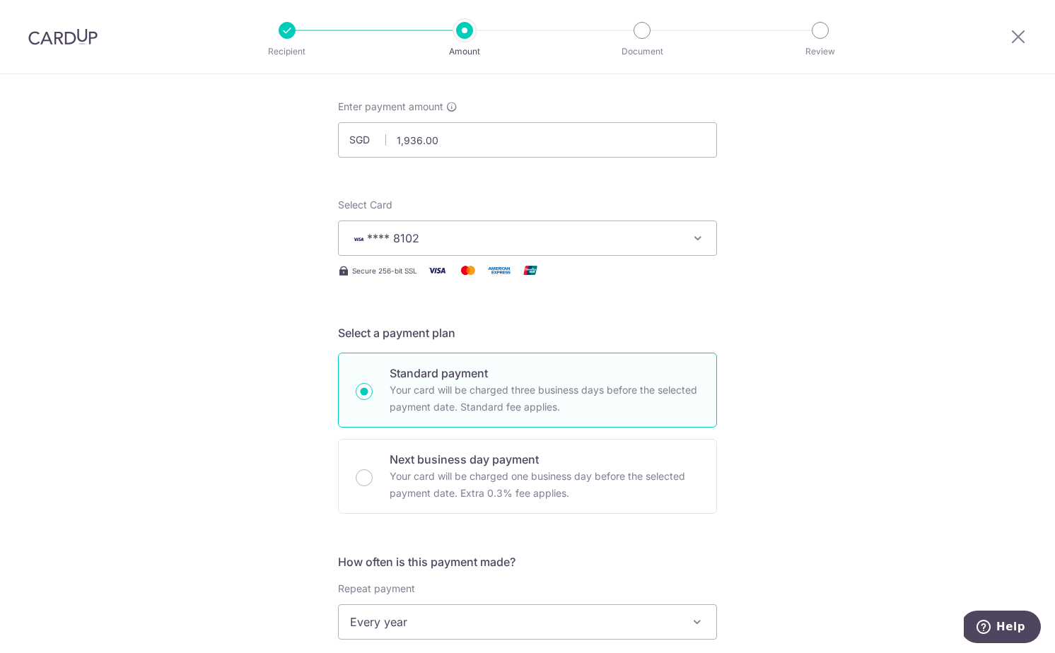
scroll to position [31, 0]
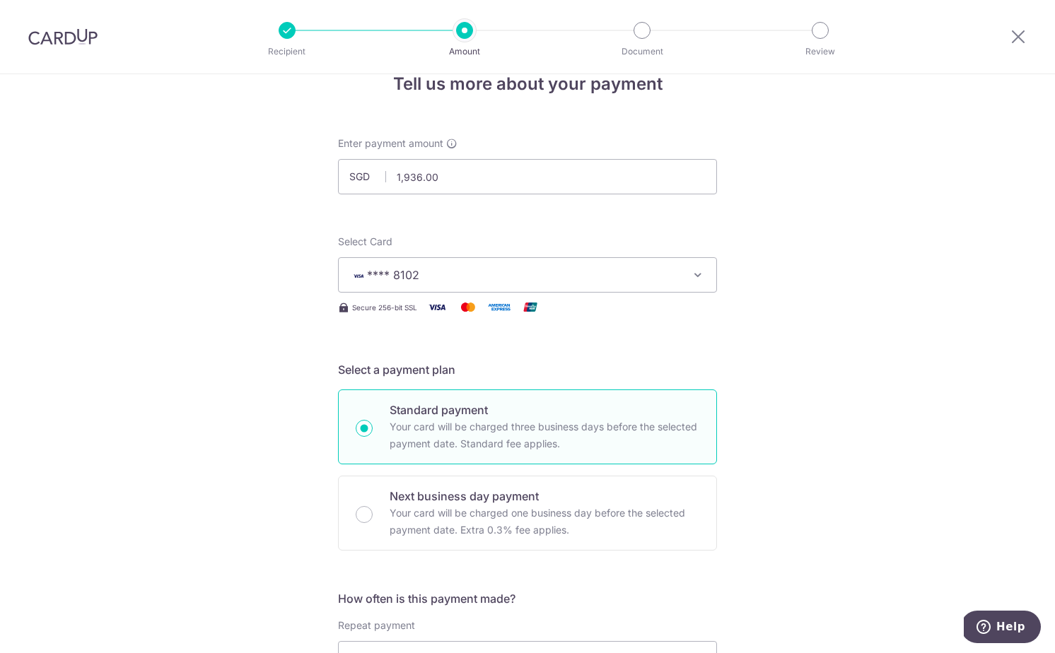
click at [411, 281] on span "**** 8102" at bounding box center [514, 274] width 329 height 17
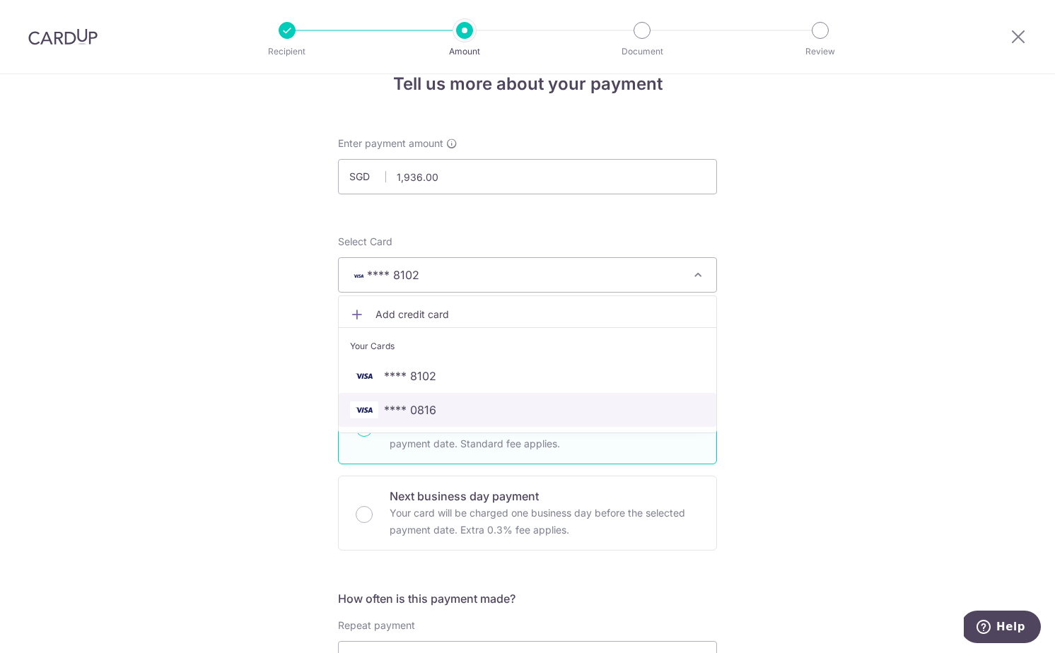
click at [415, 402] on span "**** 0816" at bounding box center [410, 409] width 52 height 17
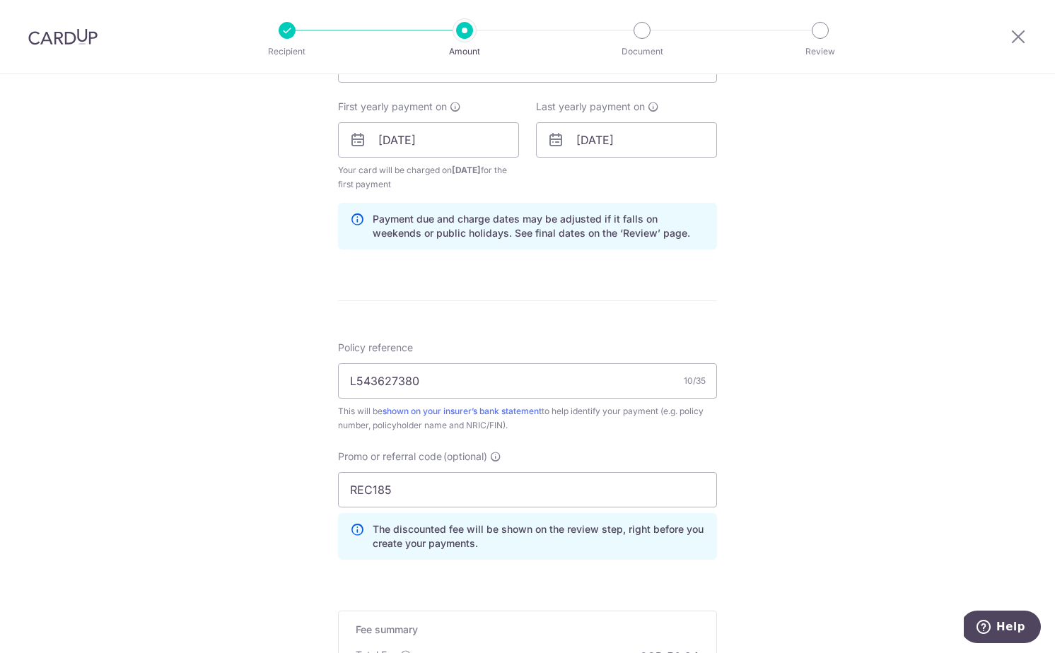
scroll to position [836, 0]
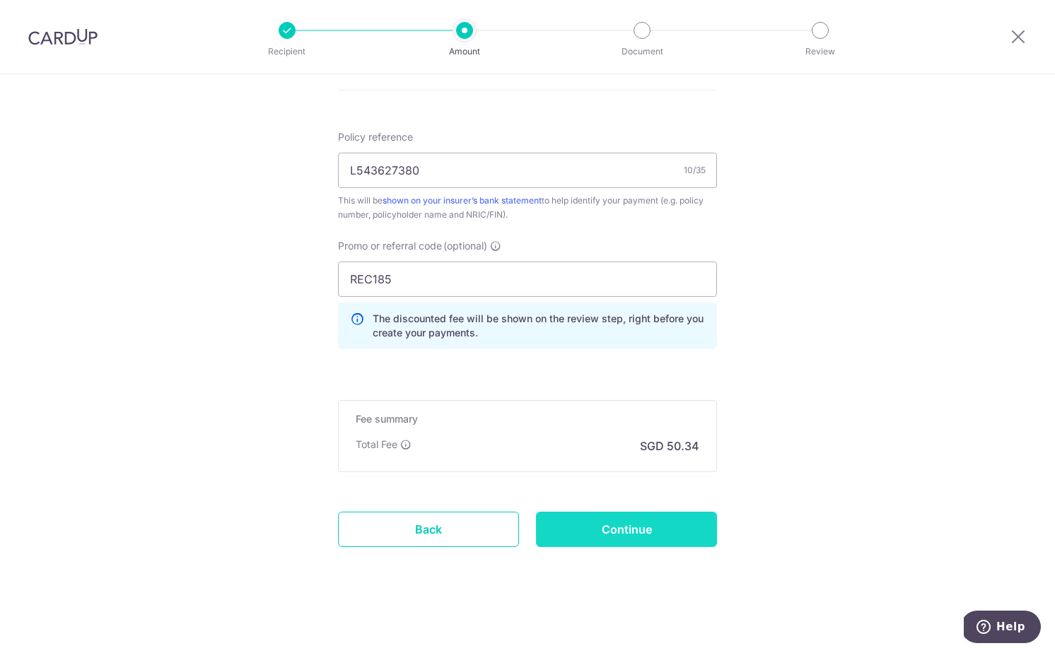
click at [655, 533] on input "Continue" at bounding box center [626, 529] width 181 height 35
type input "Create Schedule"
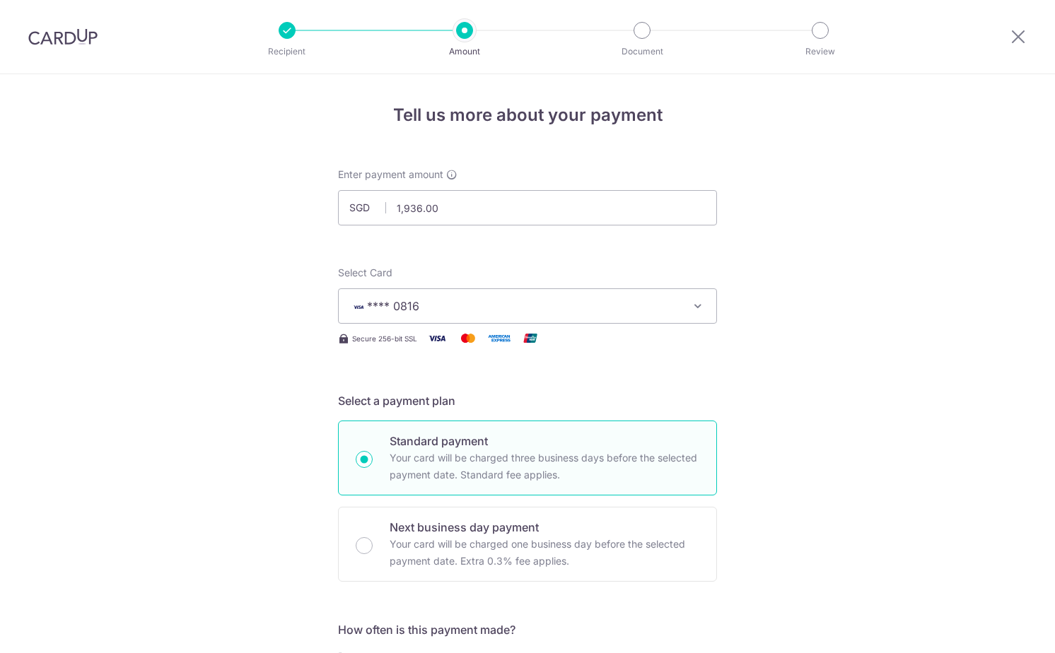
scroll to position [783, 0]
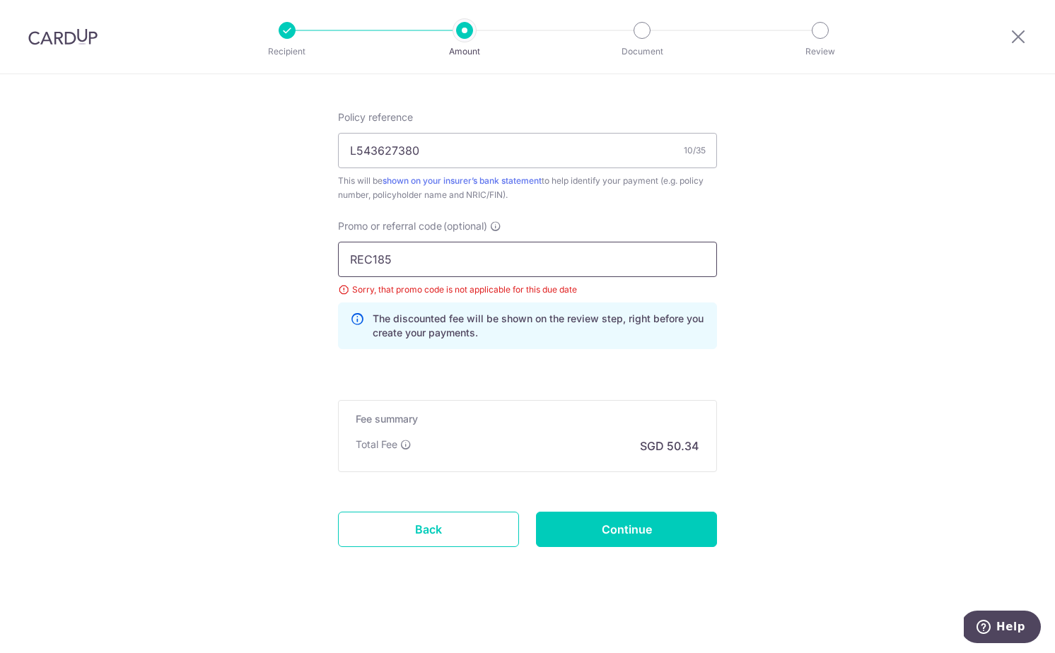
click at [426, 259] on input "REC185" at bounding box center [527, 259] width 379 height 35
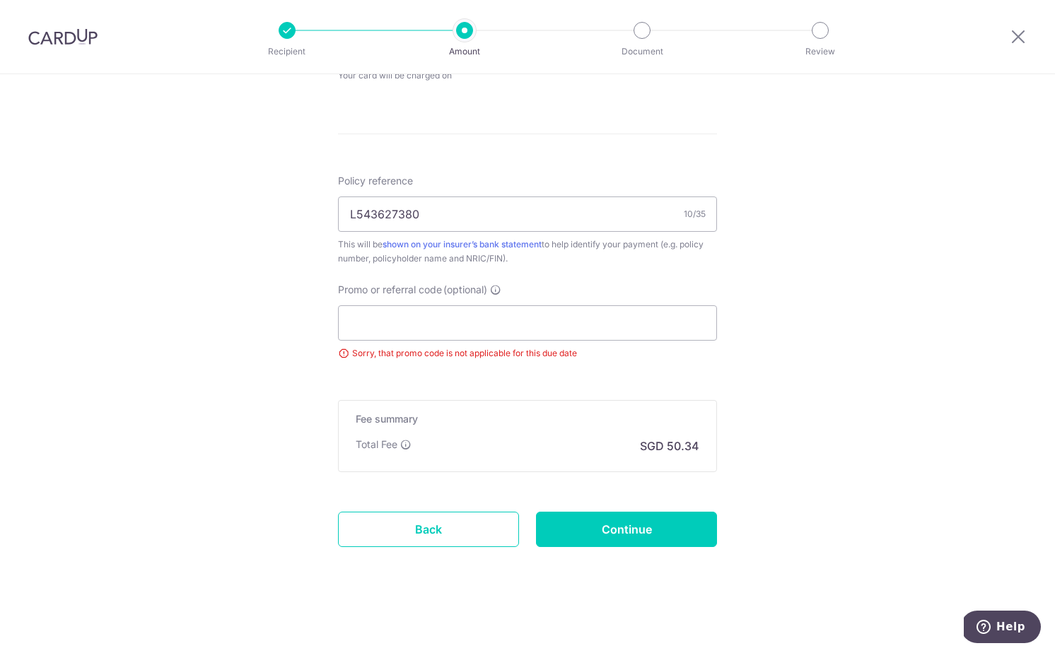
click at [253, 394] on div "Tell us more about your payment Enter payment amount SGD 1,936.00 1936.00 Selec…" at bounding box center [527, 4] width 1055 height 1299
click at [638, 533] on input "Continue" at bounding box center [626, 529] width 181 height 35
type input "Update Schedule"
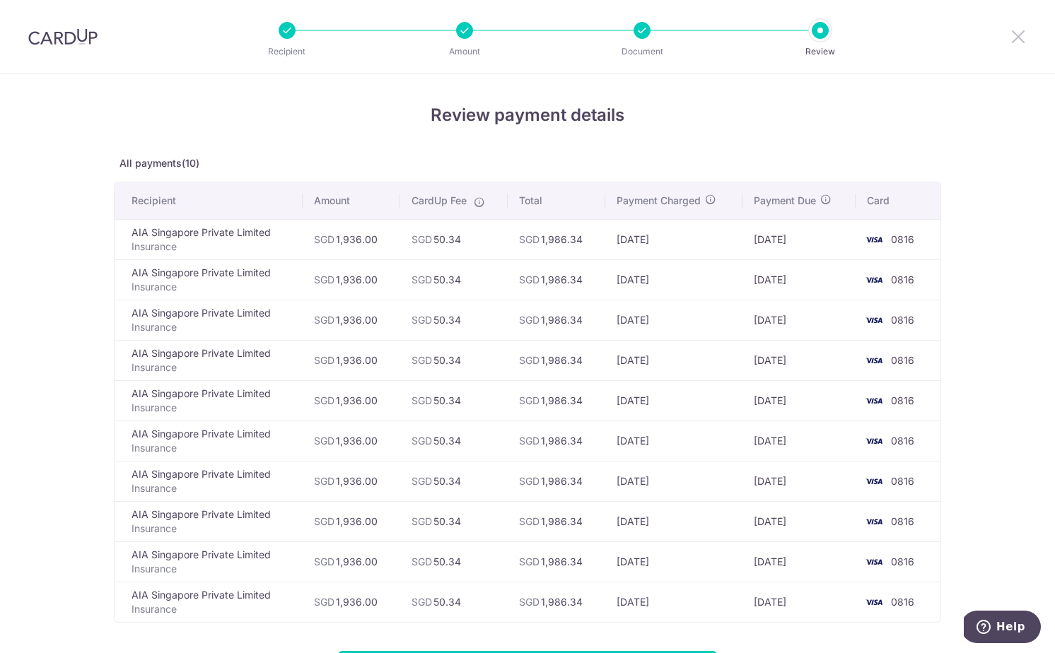
click at [1015, 42] on icon at bounding box center [1017, 37] width 17 height 18
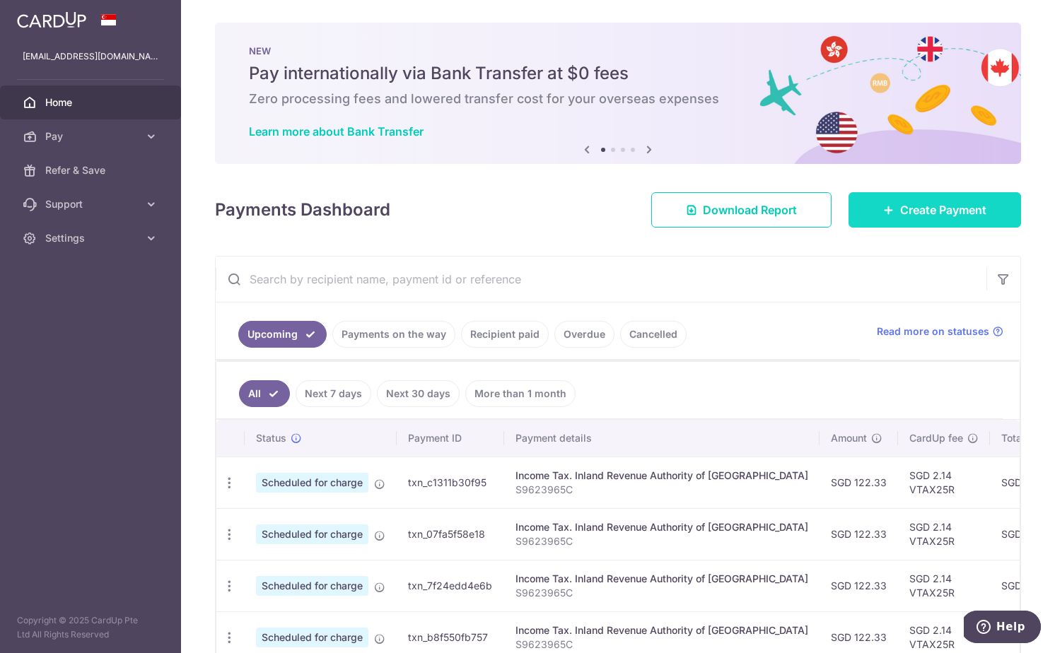
click at [924, 208] on span "Create Payment" at bounding box center [943, 209] width 86 height 17
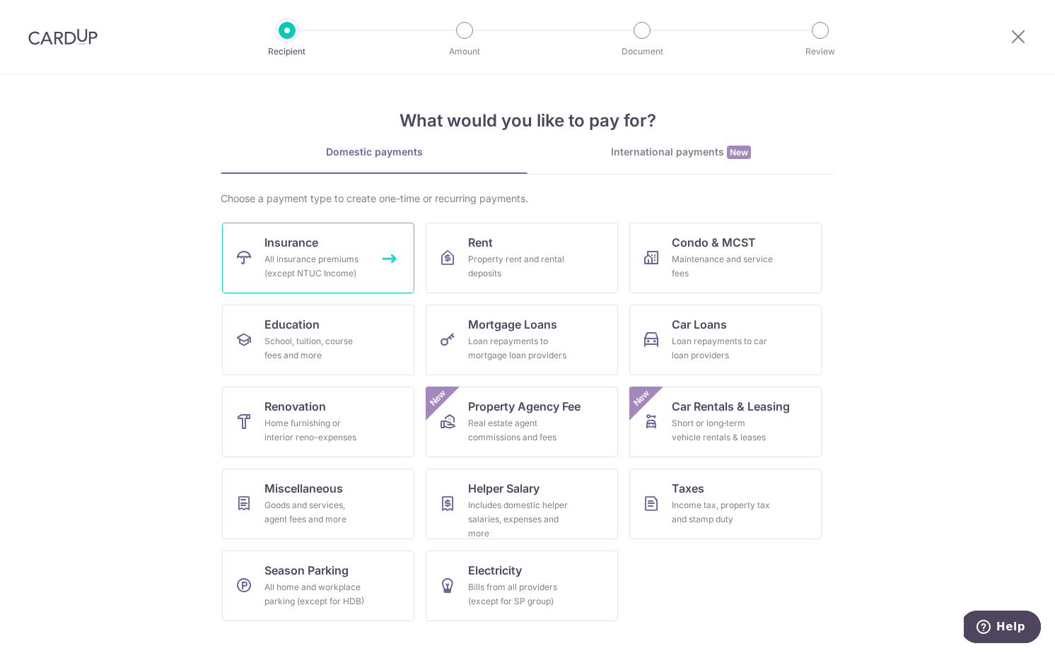
click at [319, 256] on div "All insurance premiums (except NTUC Income)" at bounding box center [315, 266] width 102 height 28
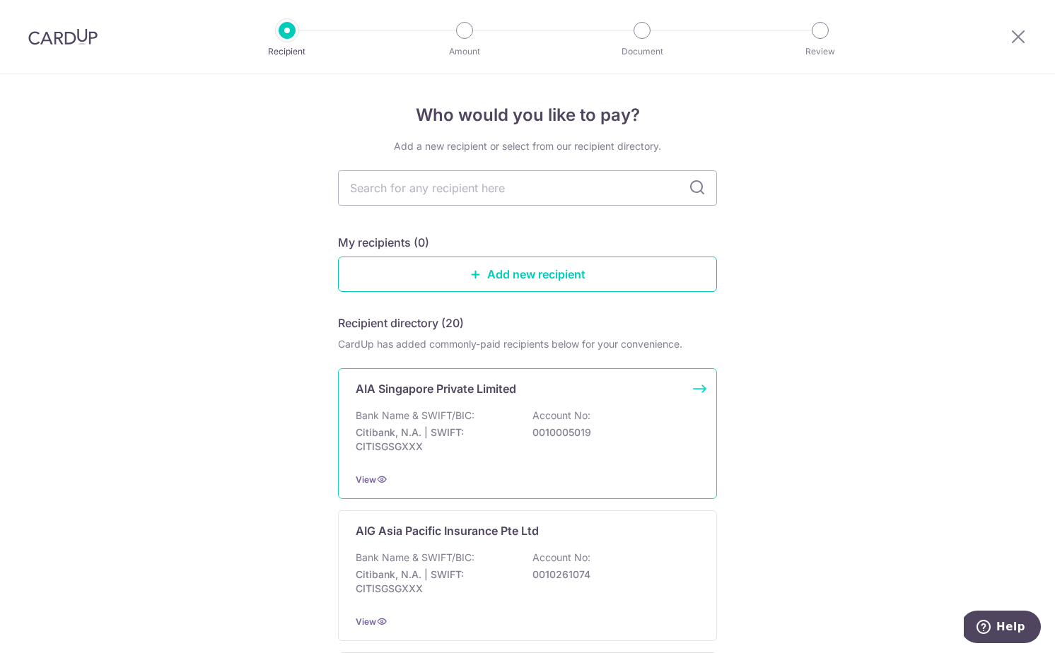
click at [479, 454] on div "Bank Name & SWIFT/BIC: Citibank, N.A. | SWIFT: CITISGSGXXX Account No: 00100050…" at bounding box center [528, 435] width 344 height 52
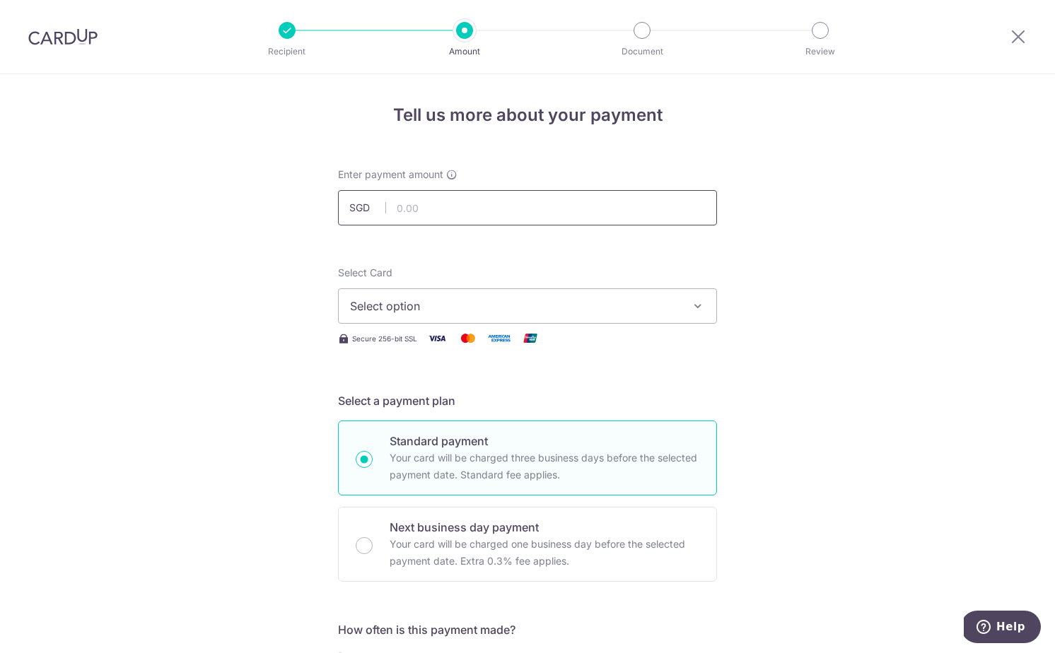
click at [445, 213] on input "text" at bounding box center [527, 207] width 379 height 35
type input "1,936.00"
click at [392, 317] on button "Select option" at bounding box center [527, 305] width 379 height 35
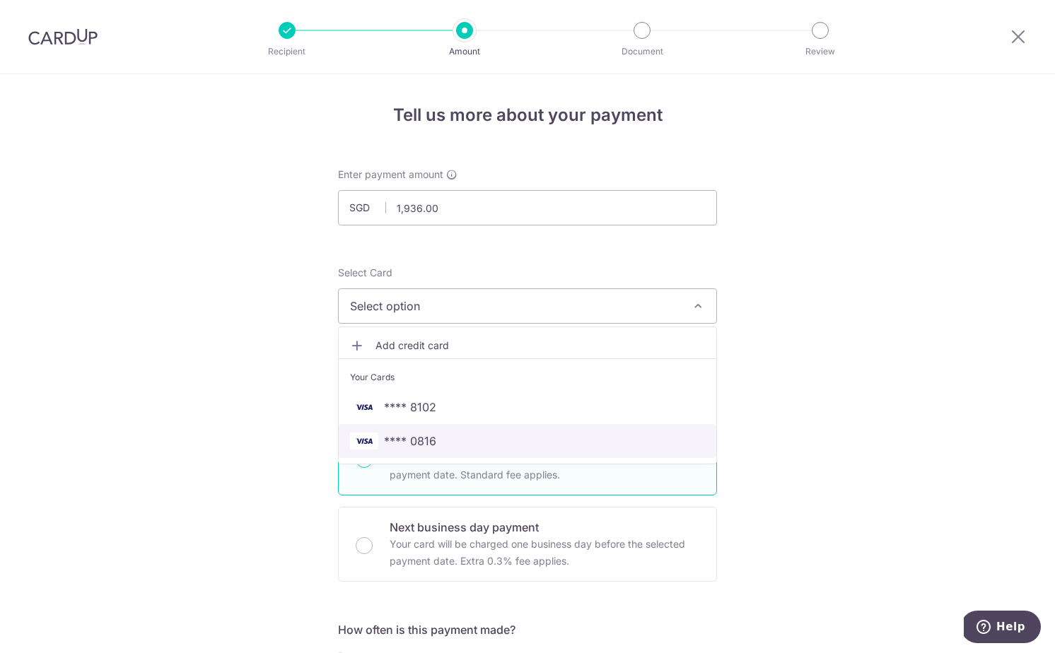
click at [407, 438] on span "**** 0816" at bounding box center [410, 441] width 52 height 17
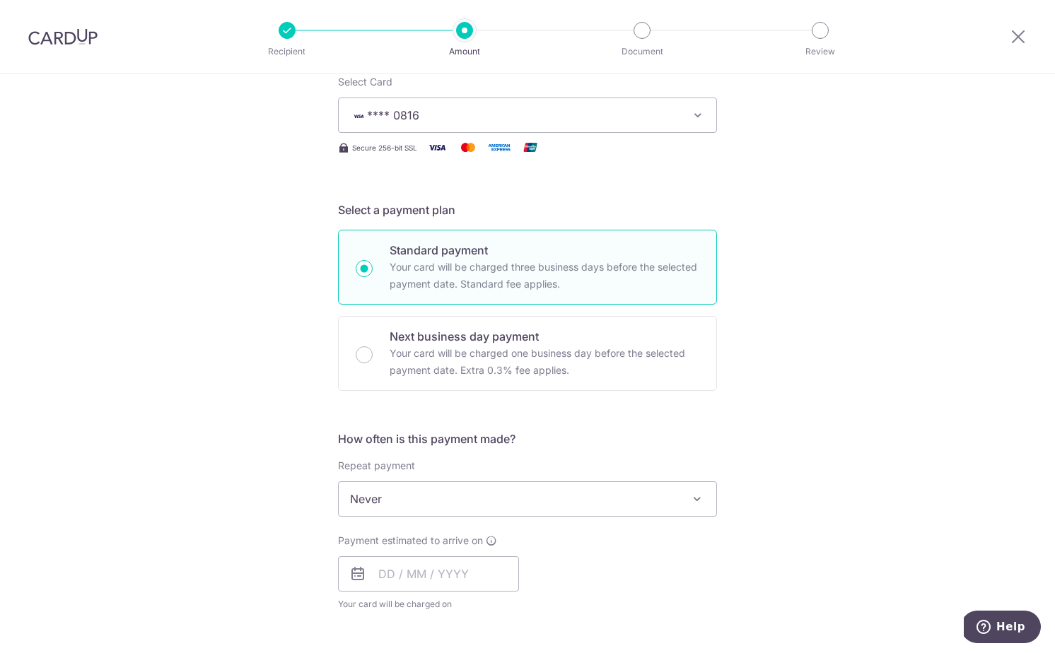
scroll to position [197, 0]
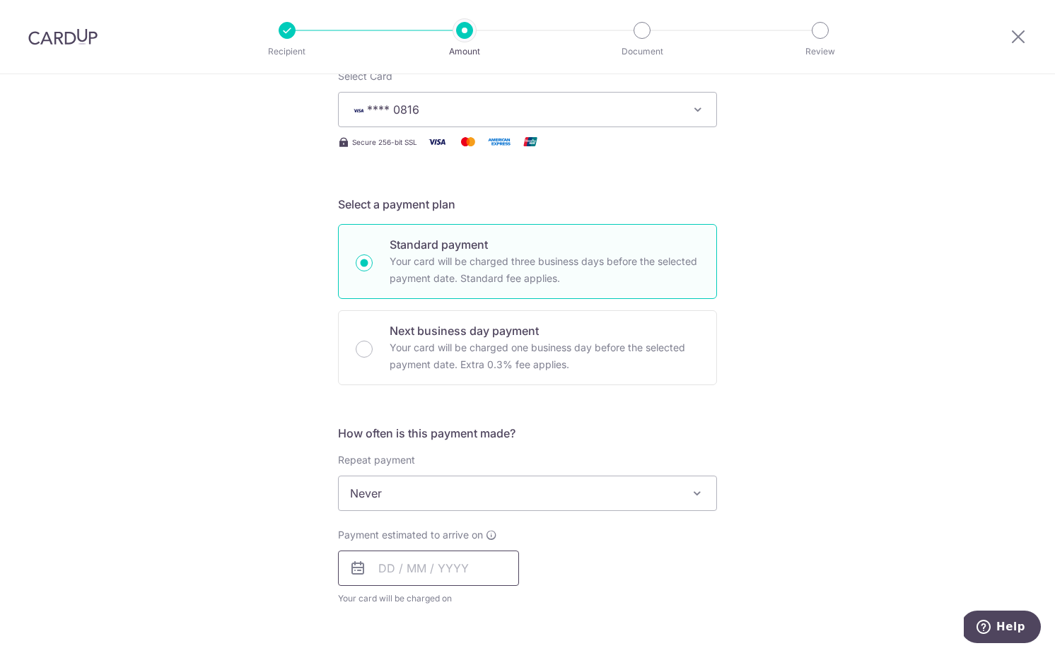
click at [409, 568] on input "text" at bounding box center [428, 568] width 181 height 35
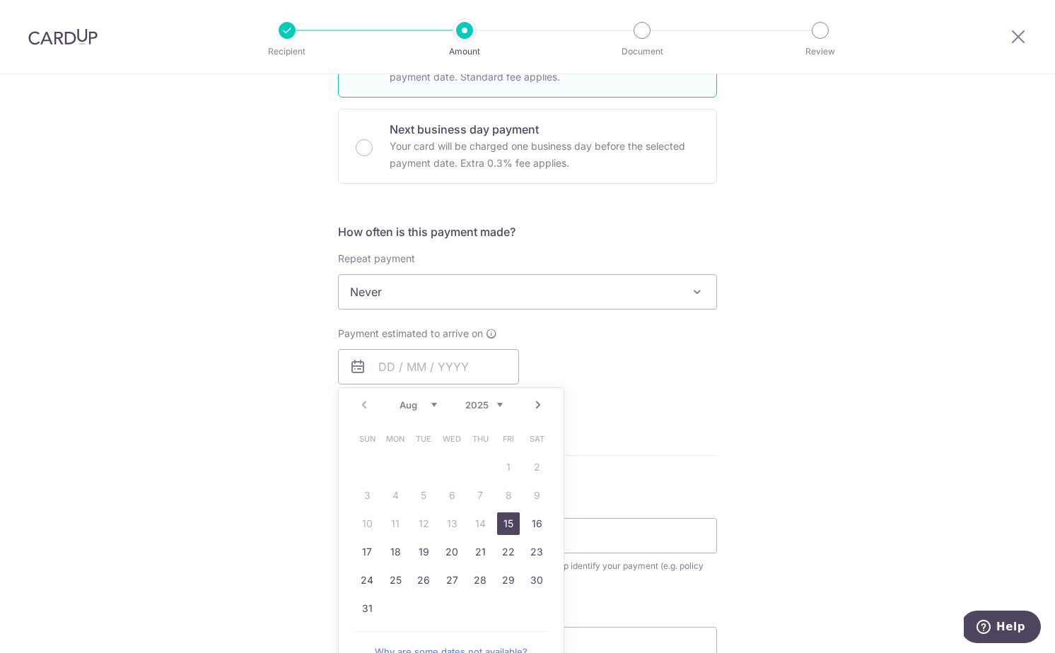
click at [505, 522] on link "15" at bounding box center [508, 523] width 23 height 23
type input "[DATE]"
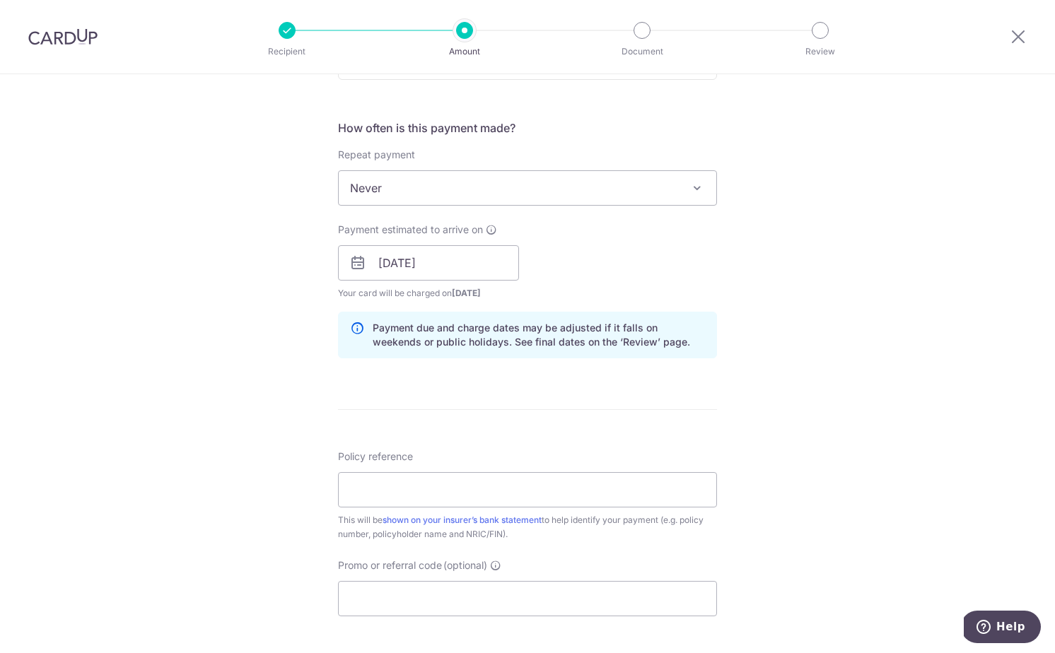
scroll to position [506, 0]
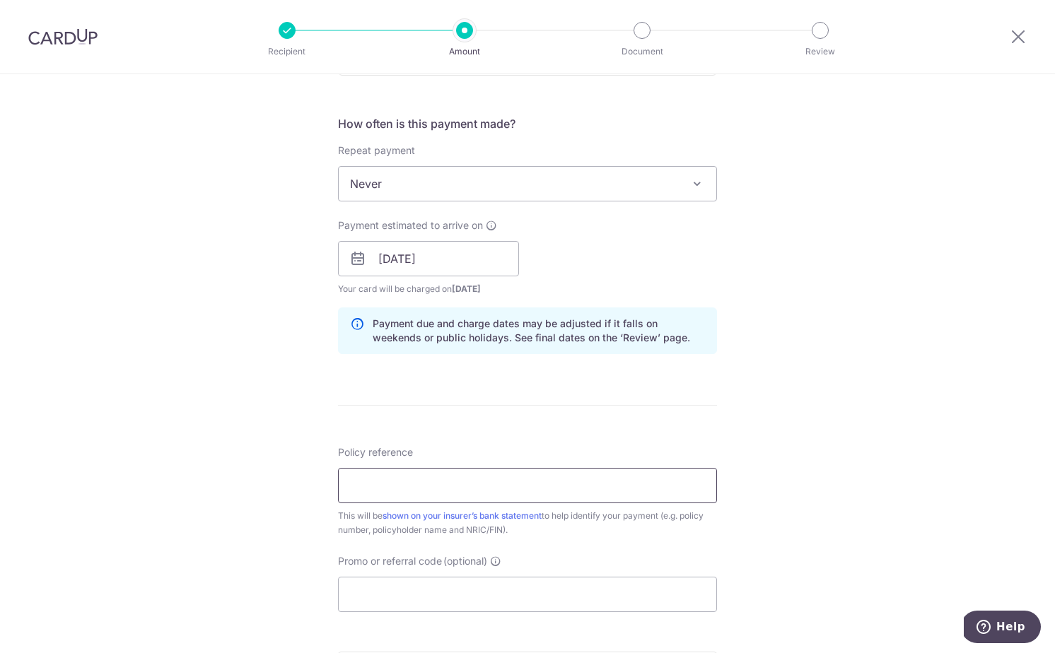
click at [401, 488] on input "Policy reference" at bounding box center [527, 485] width 379 height 35
paste input "L543627380"
type input "L543627380"
click at [389, 593] on input "Promo or referral code (optional)" at bounding box center [527, 594] width 379 height 35
paste input "OFF225"
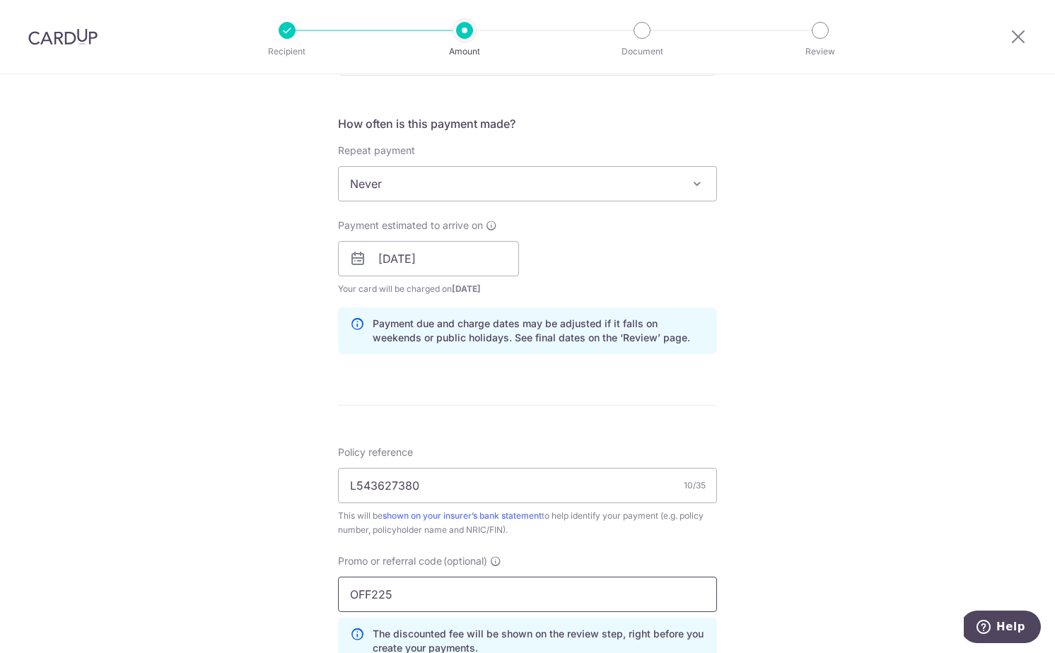
type input "OFF225"
click at [284, 559] on div "Tell us more about your payment Enter payment amount SGD 1,936.00 1936.00 Selec…" at bounding box center [527, 268] width 1055 height 1400
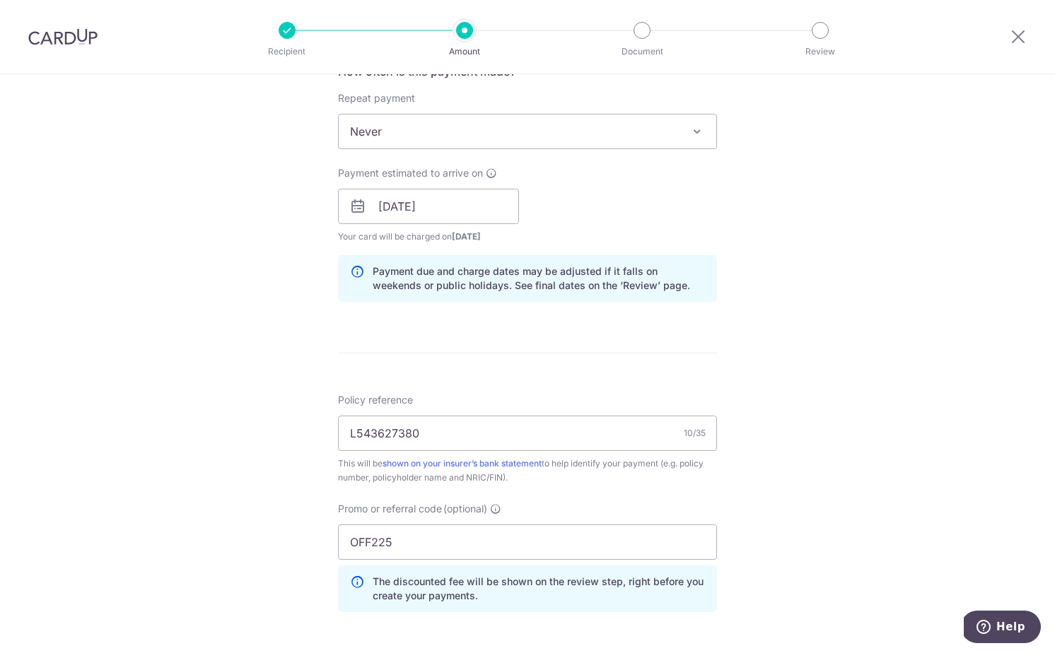
scroll to position [821, 0]
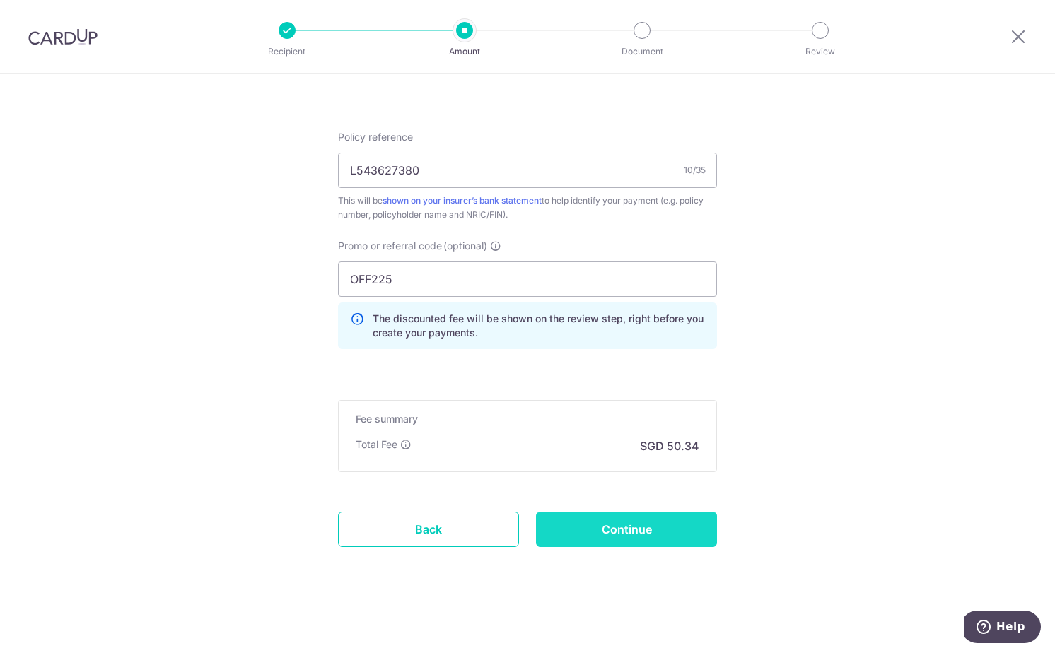
click at [606, 525] on input "Continue" at bounding box center [626, 529] width 181 height 35
type input "Create Schedule"
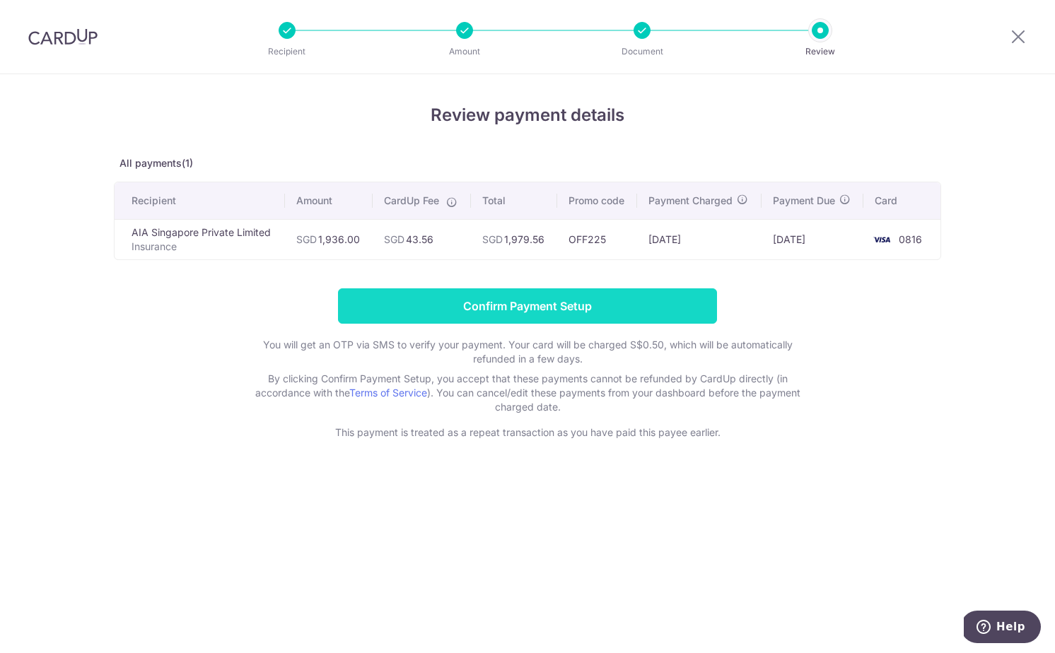
click at [515, 305] on input "Confirm Payment Setup" at bounding box center [527, 305] width 379 height 35
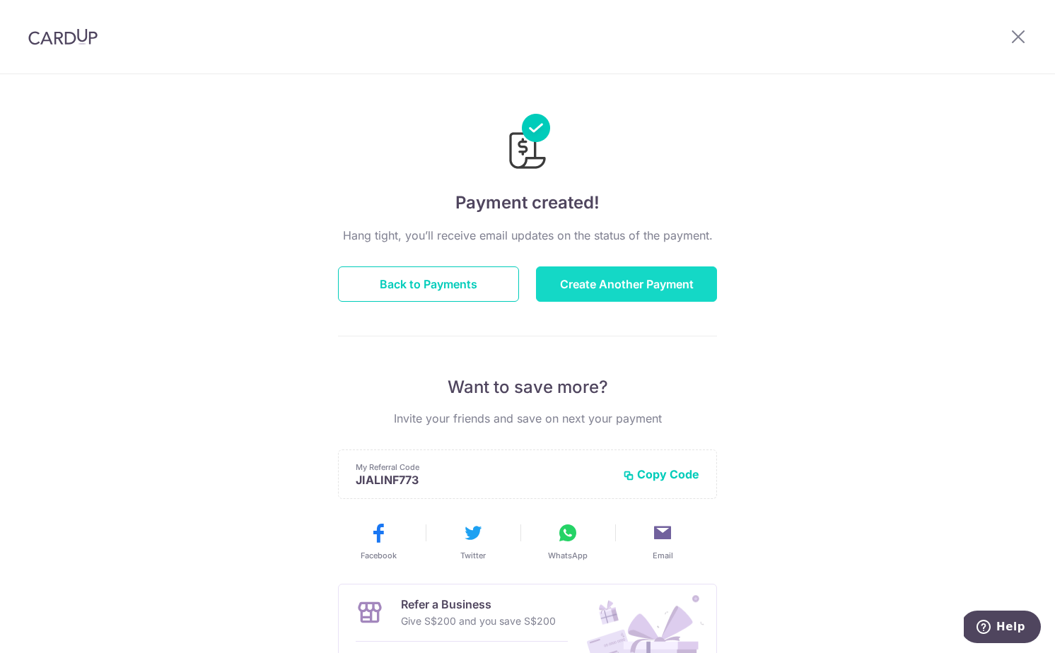
click at [618, 273] on button "Create Another Payment" at bounding box center [626, 283] width 181 height 35
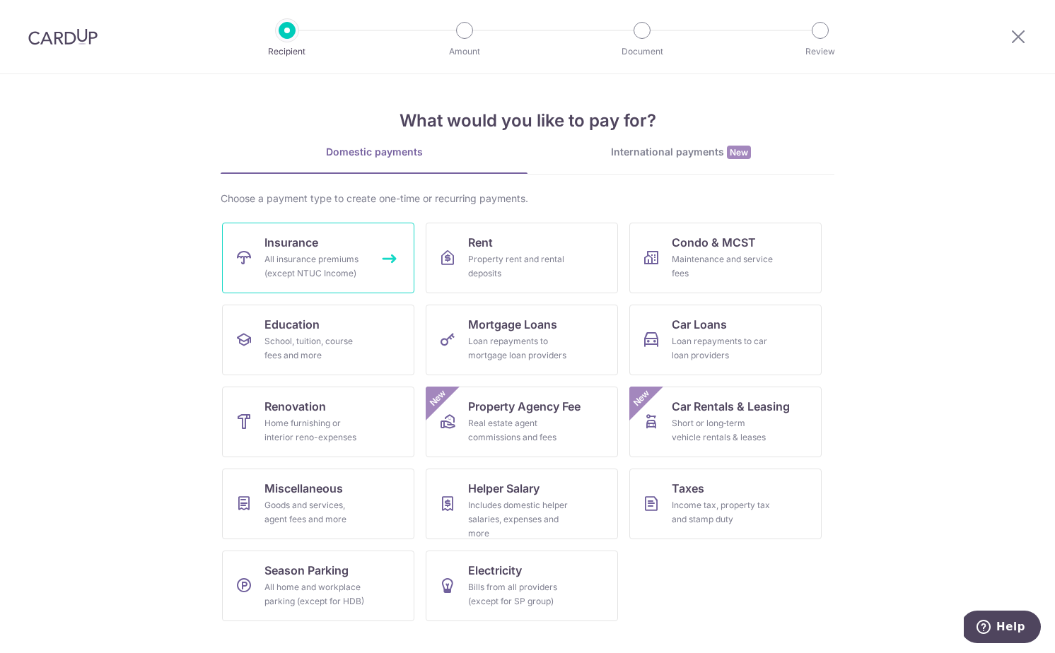
click at [338, 259] on div "All insurance premiums (except NTUC Income)" at bounding box center [315, 266] width 102 height 28
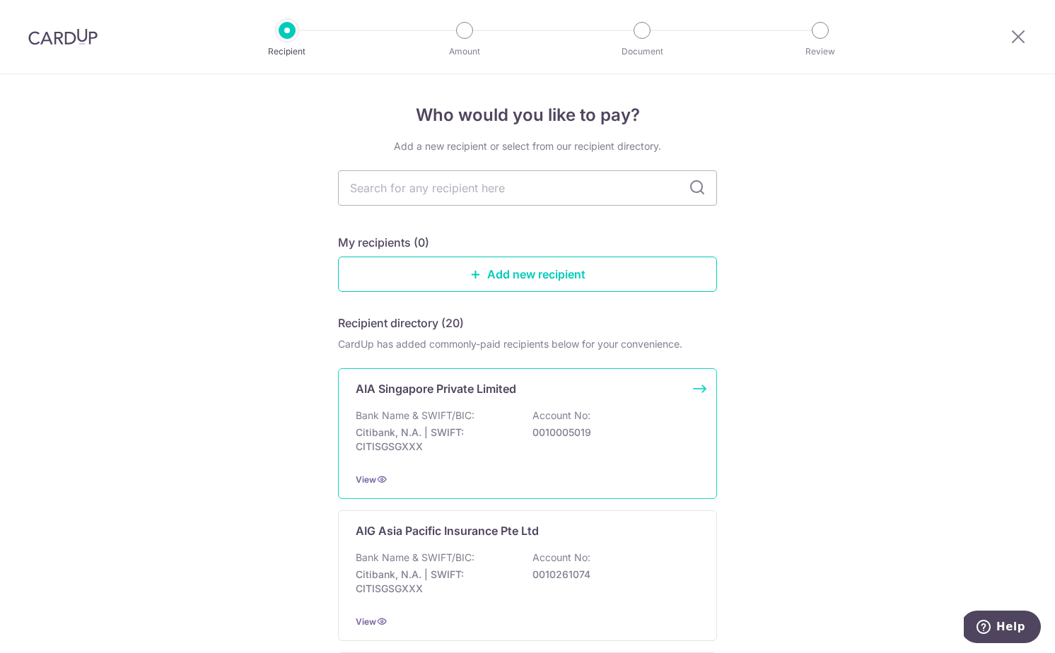
click at [436, 426] on p "Citibank, N.A. | SWIFT: CITISGSGXXX" at bounding box center [435, 440] width 158 height 28
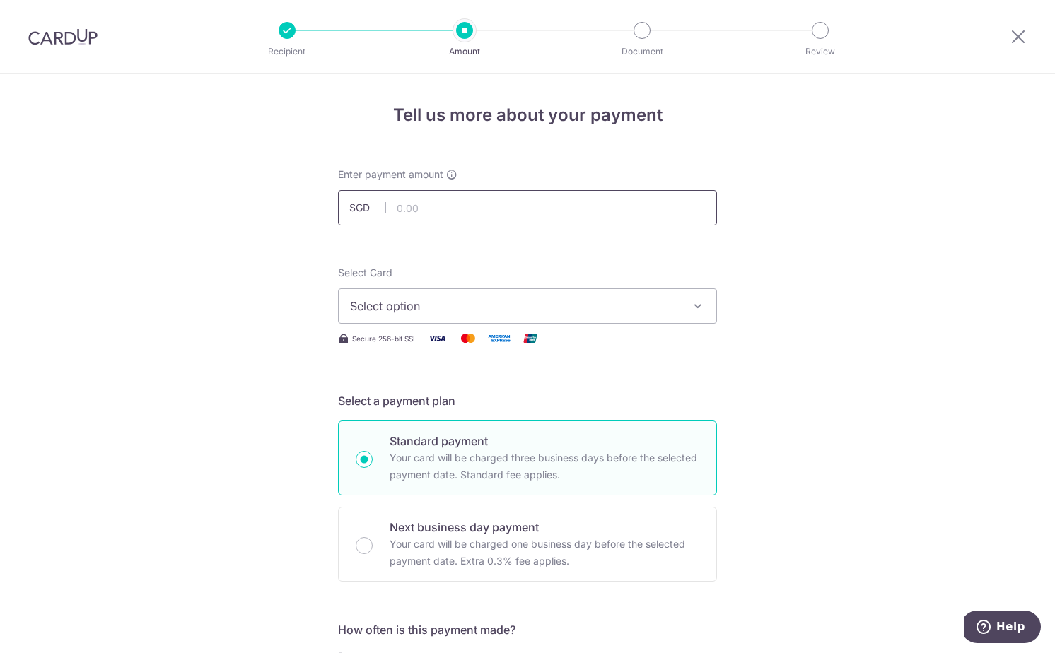
click at [438, 202] on input "text" at bounding box center [527, 207] width 379 height 35
type input "287.78"
click at [459, 312] on span "Select option" at bounding box center [514, 306] width 329 height 17
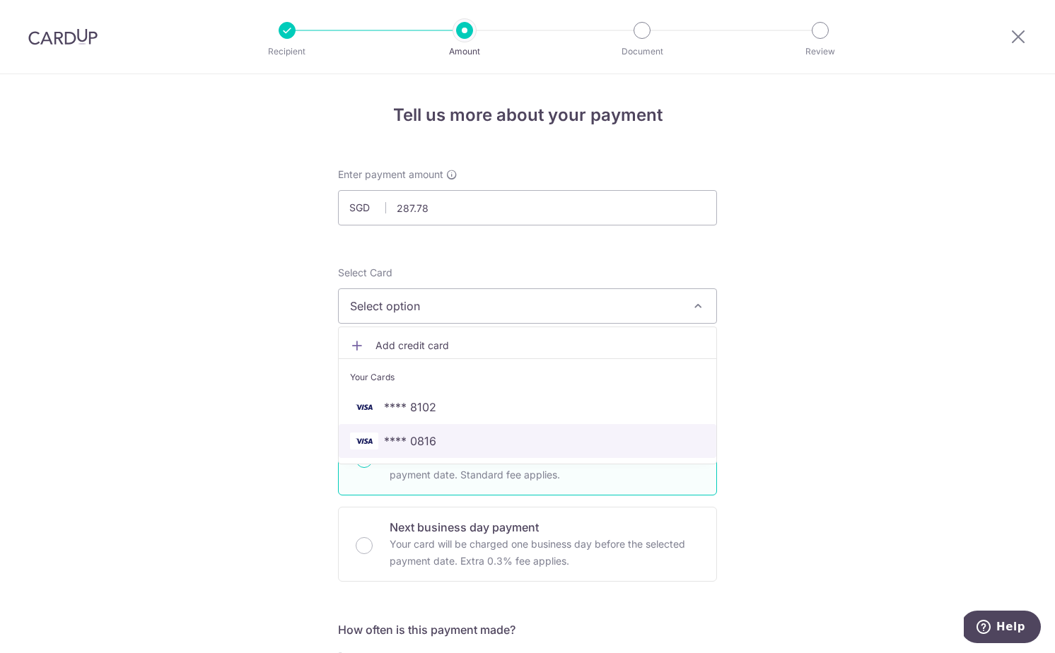
click at [438, 446] on span "**** 0816" at bounding box center [527, 441] width 355 height 17
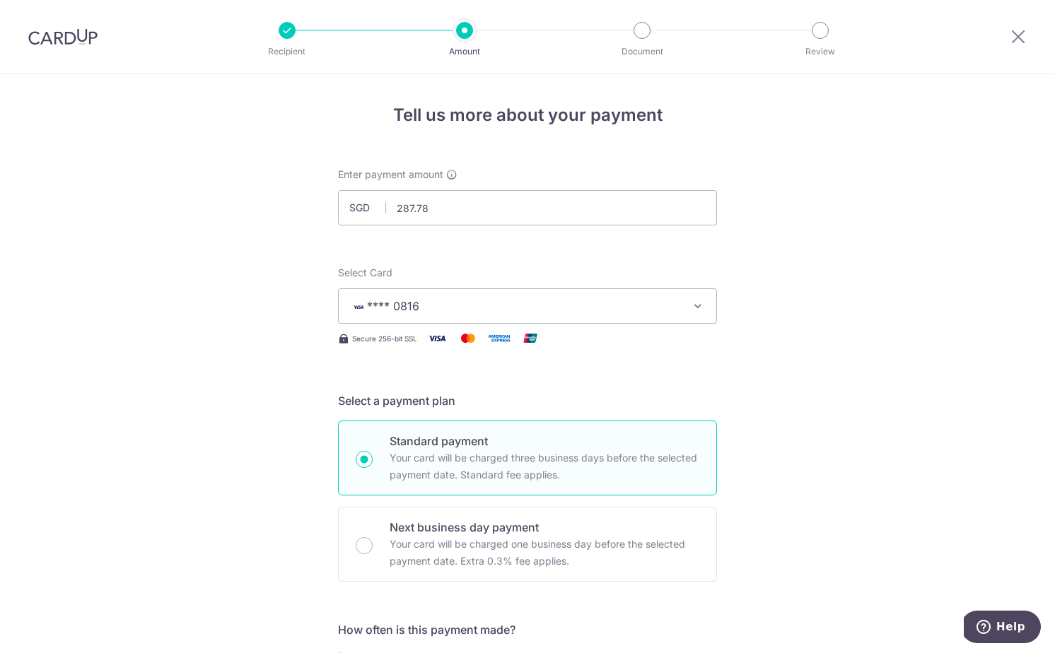
scroll to position [265, 0]
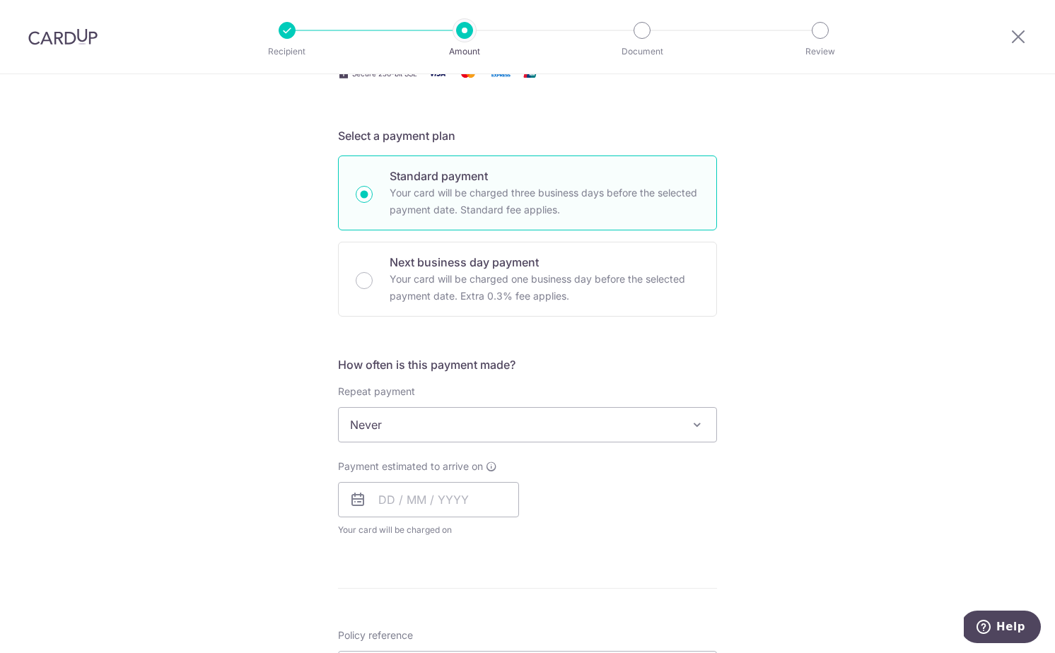
click at [399, 428] on span "Never" at bounding box center [527, 425] width 377 height 34
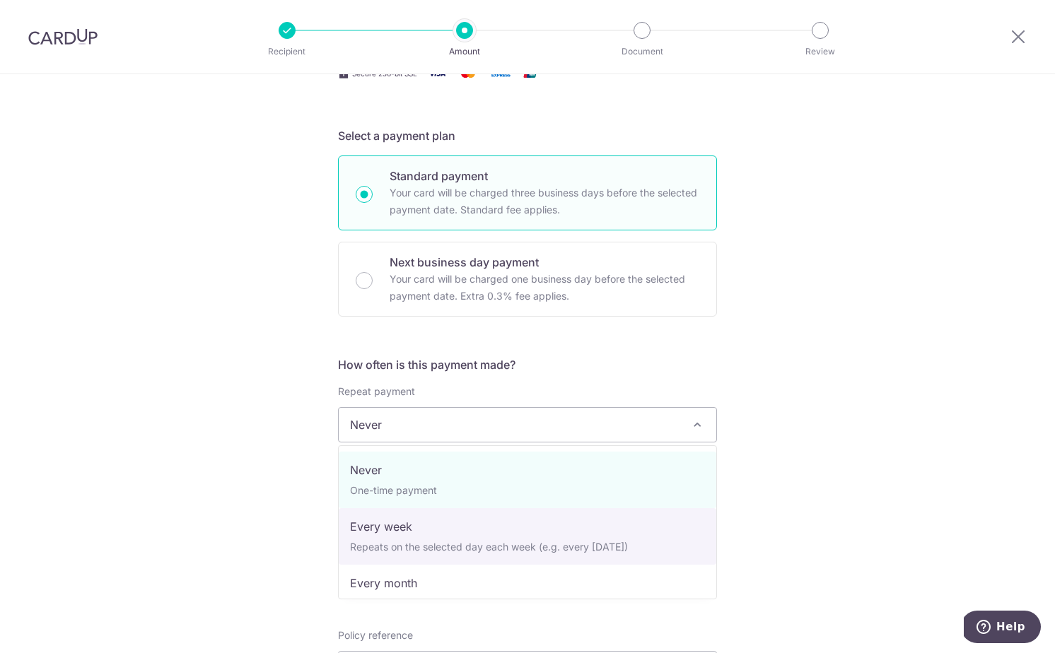
click at [216, 455] on div "Tell us more about your payment Enter payment amount SGD 287.78 287.78 Select C…" at bounding box center [527, 448] width 1055 height 1279
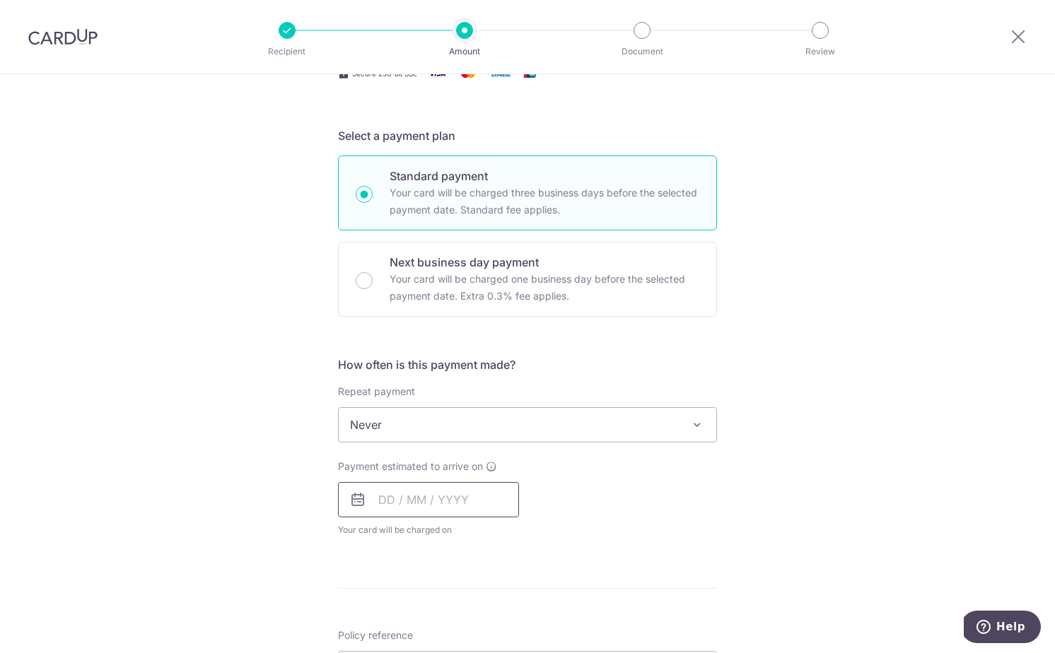
click at [418, 496] on input "text" at bounding box center [428, 499] width 181 height 35
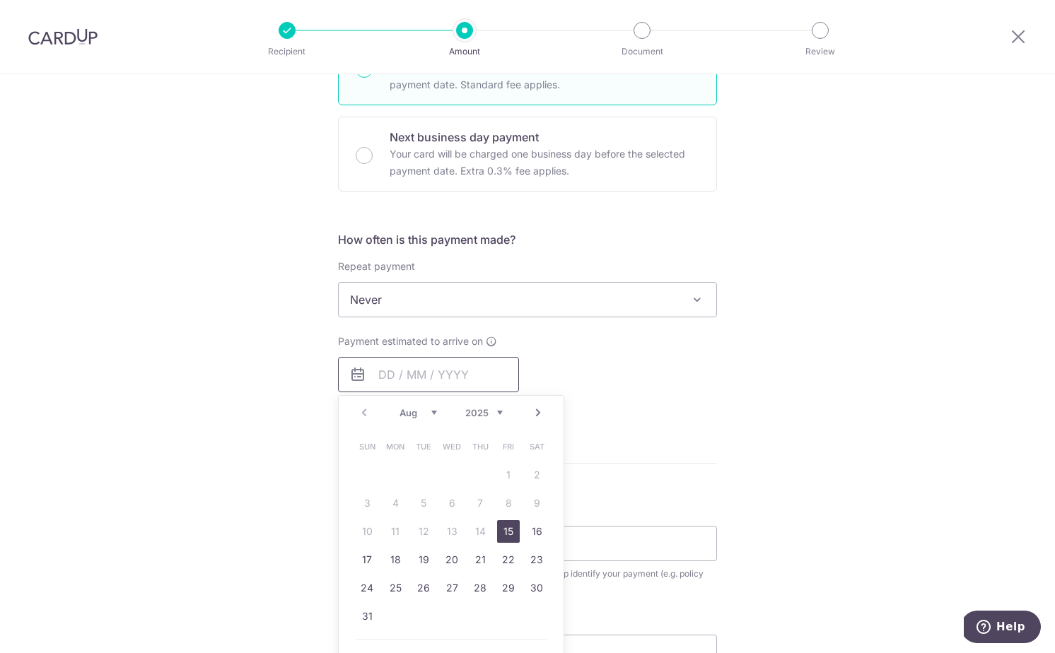
scroll to position [414, 0]
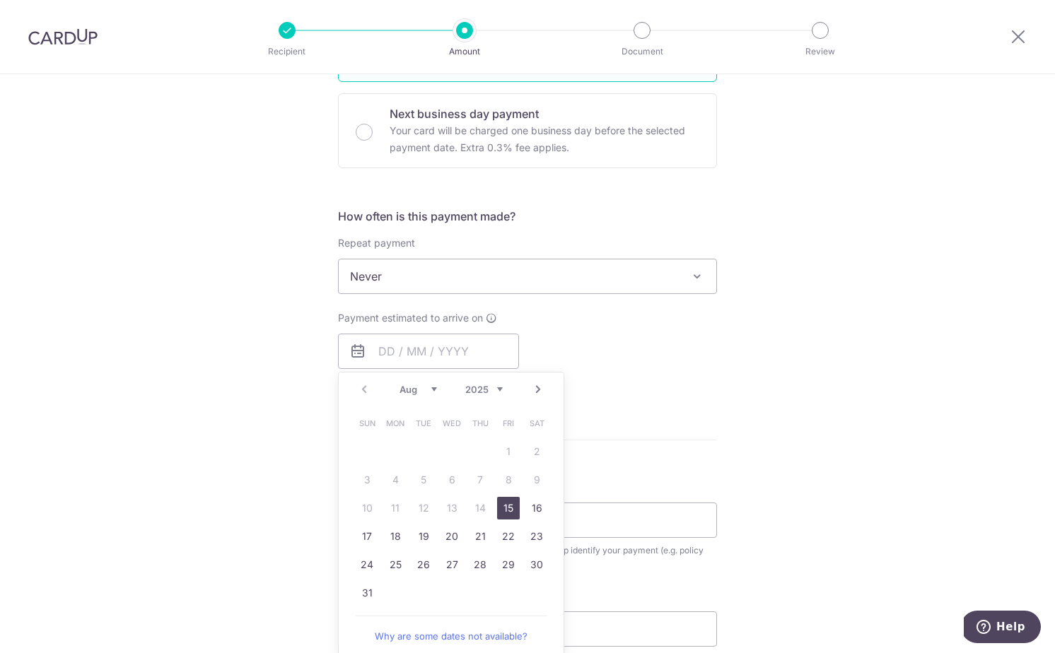
click at [504, 509] on link "15" at bounding box center [508, 508] width 23 height 23
type input "[DATE]"
click at [623, 538] on input "Policy reference" at bounding box center [527, 520] width 379 height 35
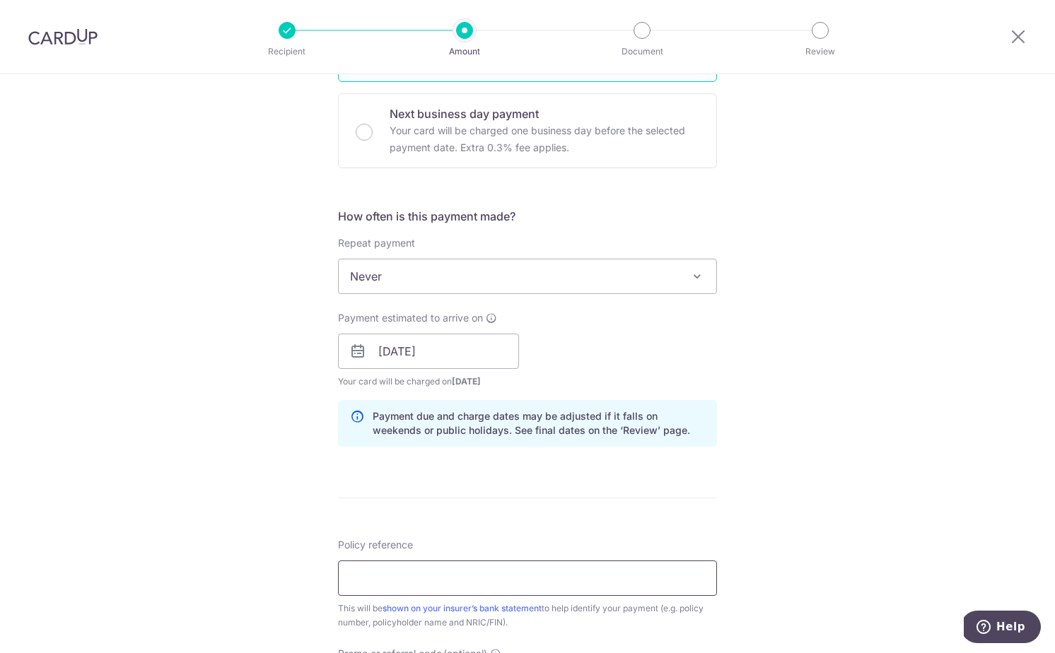
scroll to position [471, 0]
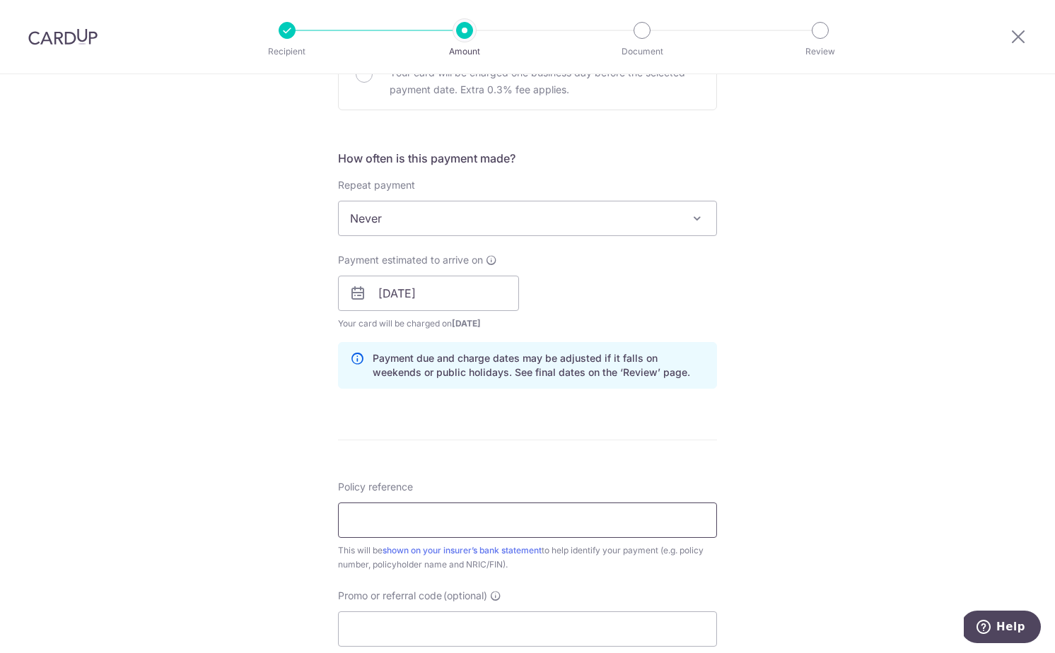
click at [380, 523] on input "Policy reference" at bounding box center [527, 520] width 379 height 35
paste input "P557449208"
type input "P557449208"
click at [358, 621] on input "Promo or referral code (optional)" at bounding box center [527, 628] width 379 height 35
type input "OFF225"
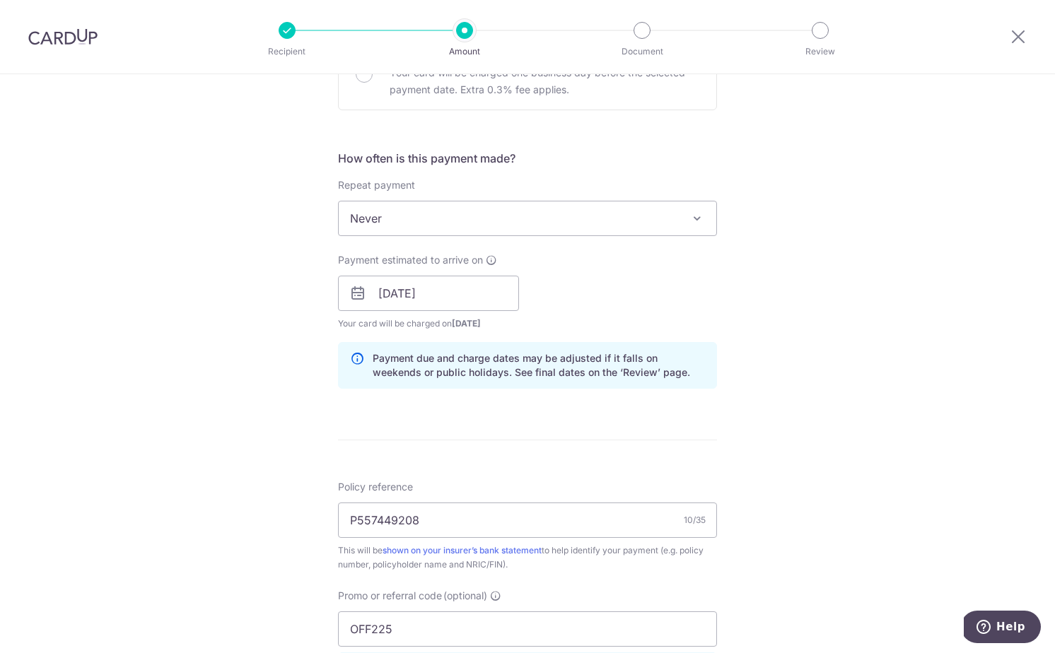
click at [237, 580] on div "Tell us more about your payment Enter payment amount SGD 287.78 287.78 Select C…" at bounding box center [527, 303] width 1055 height 1400
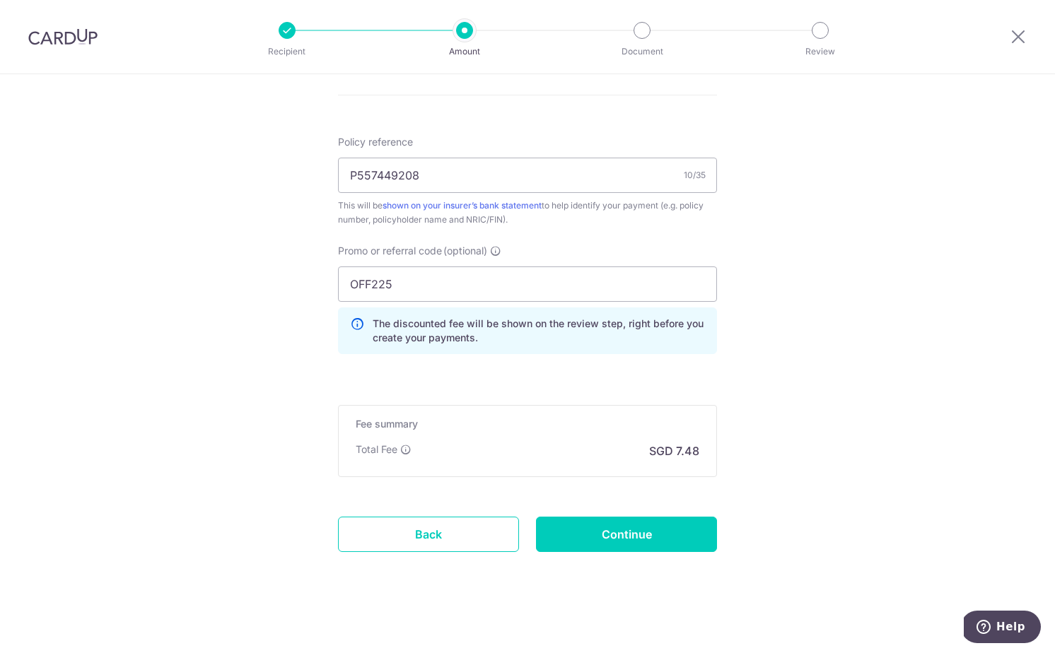
scroll to position [821, 0]
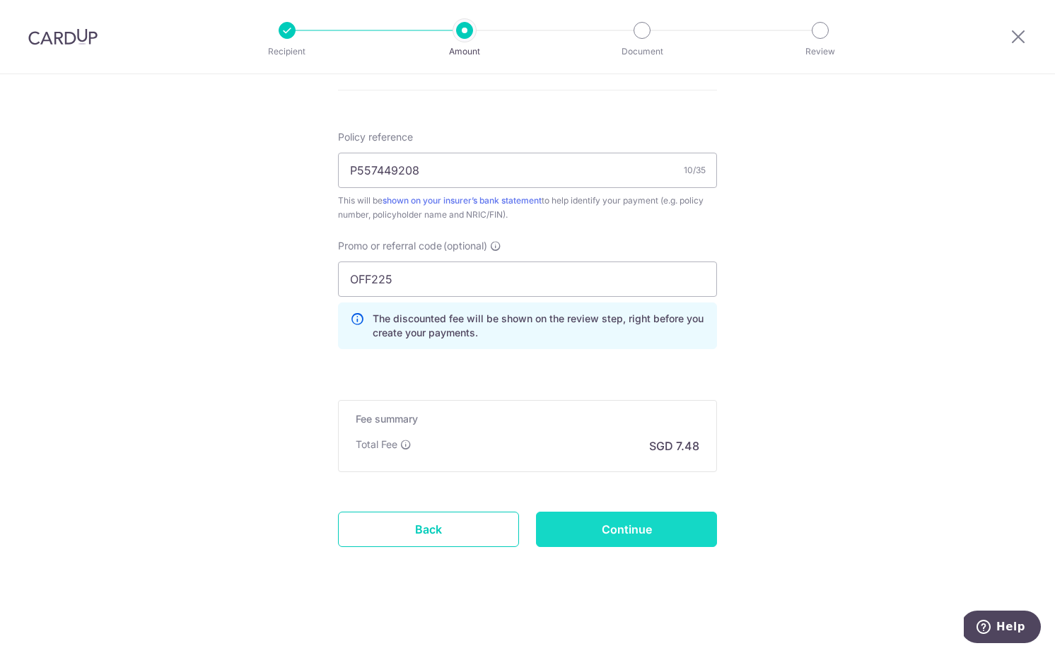
click at [629, 523] on input "Continue" at bounding box center [626, 529] width 181 height 35
type input "Create Schedule"
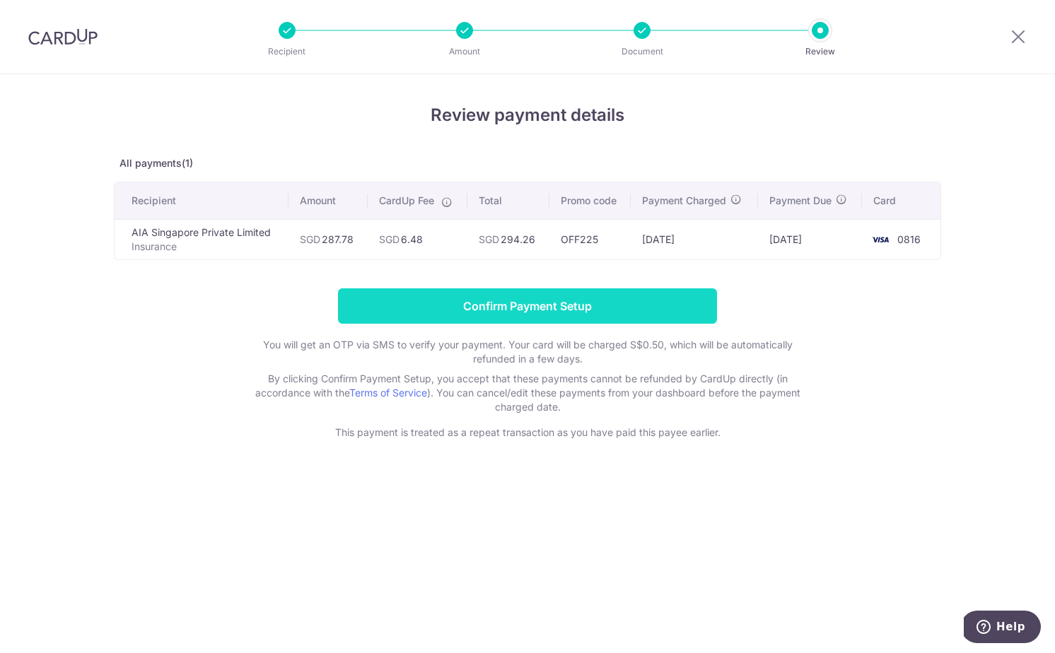
click at [523, 308] on input "Confirm Payment Setup" at bounding box center [527, 305] width 379 height 35
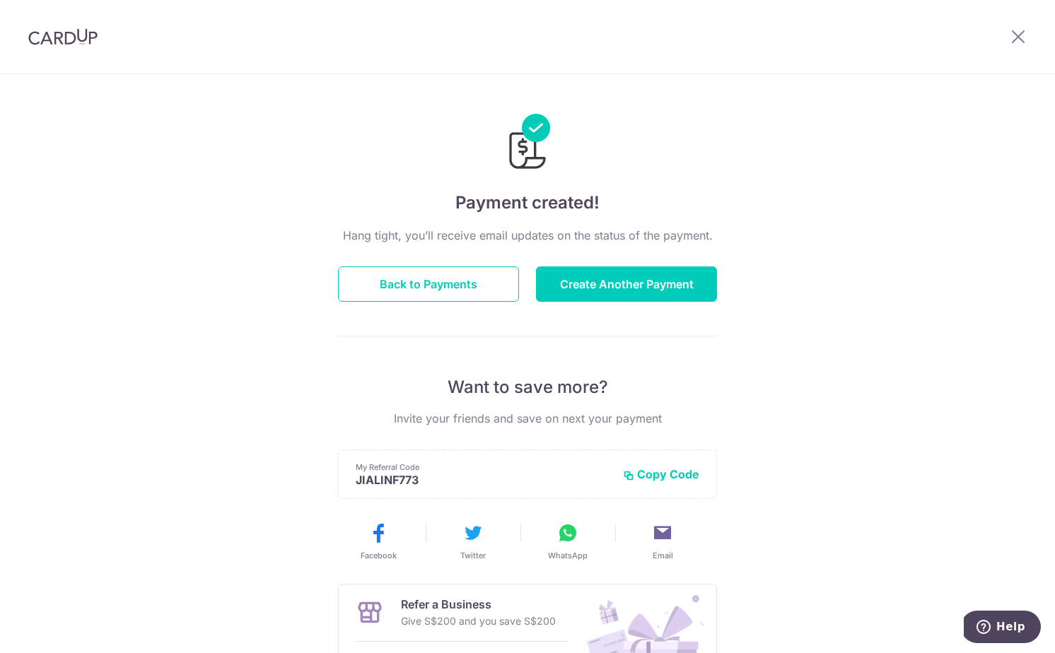
click at [1029, 35] on div at bounding box center [1018, 37] width 74 height 74
click at [1016, 35] on icon at bounding box center [1017, 37] width 17 height 18
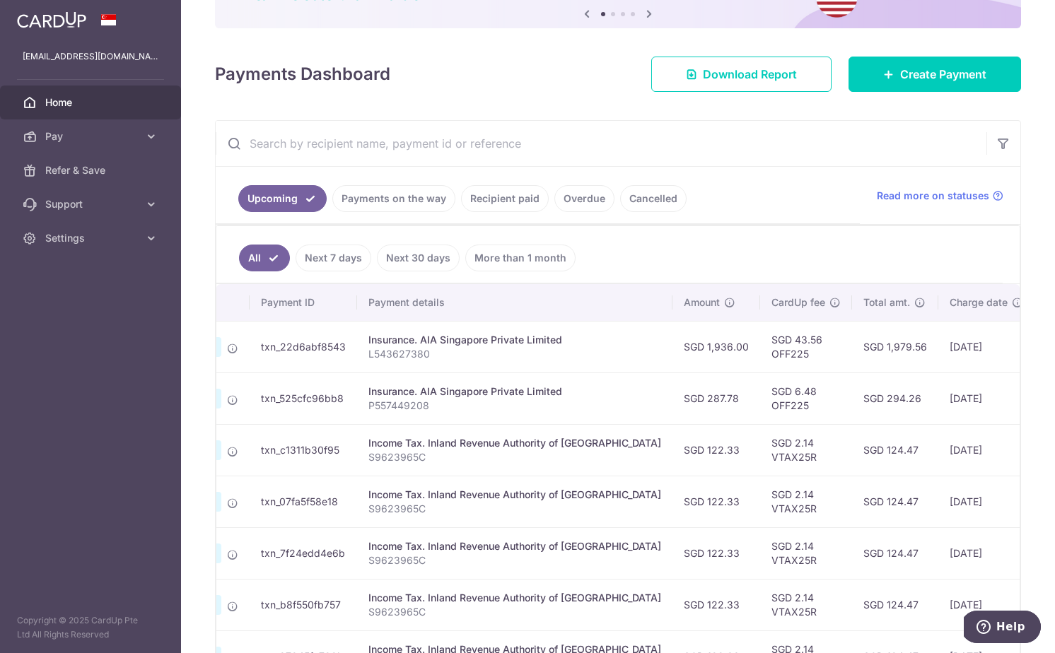
scroll to position [0, 156]
